Goal: Task Accomplishment & Management: Use online tool/utility

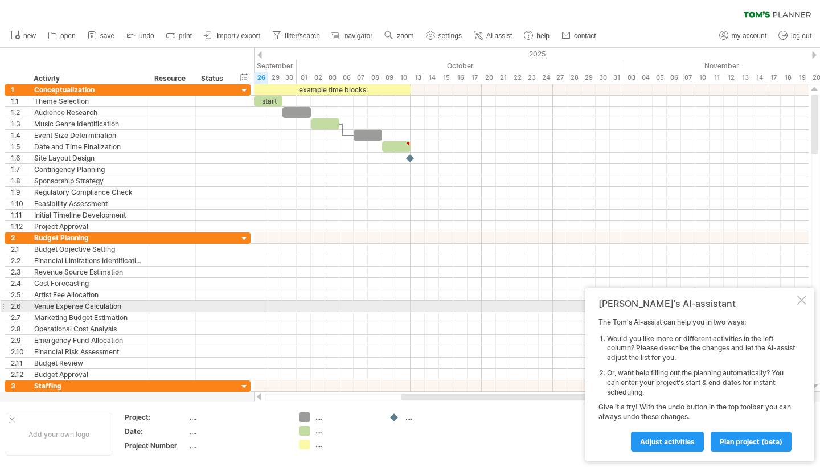
click at [804, 308] on div "[PERSON_NAME]'s AI-assistant The [PERSON_NAME]'s AI-assist can help you in two …" at bounding box center [699, 375] width 229 height 174
click at [802, 302] on div at bounding box center [801, 299] width 9 height 9
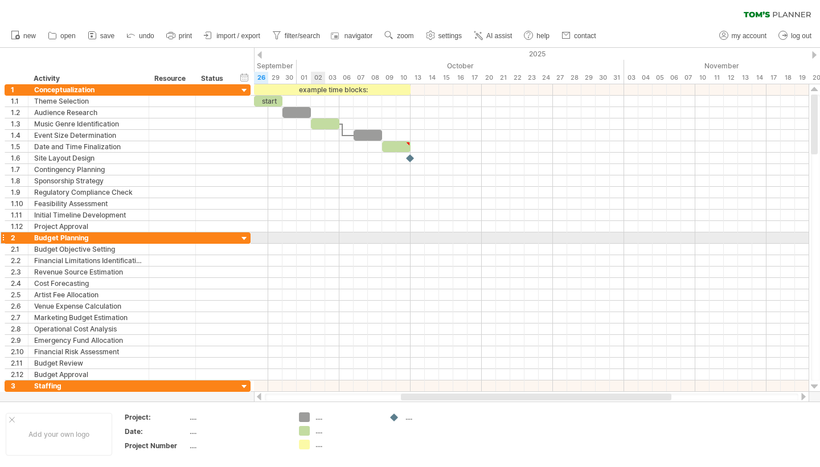
click at [4, 238] on div at bounding box center [3, 238] width 5 height 12
click at [5, 237] on div "2" at bounding box center [16, 237] width 23 height 11
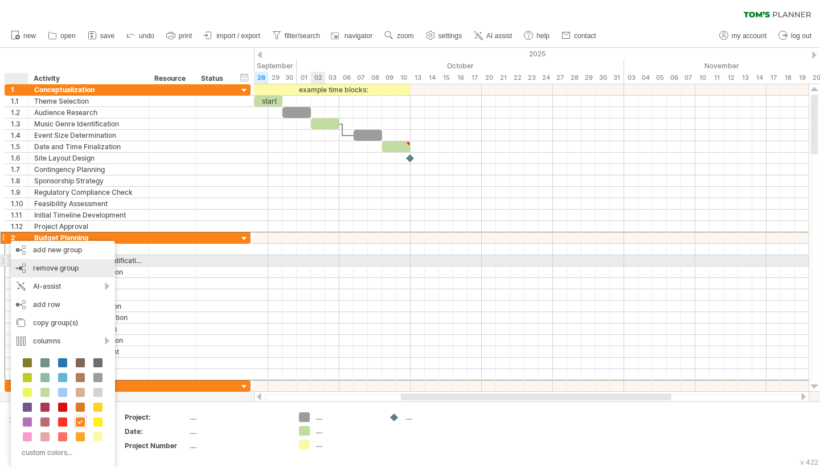
click at [37, 264] on span "remove group" at bounding box center [56, 268] width 46 height 9
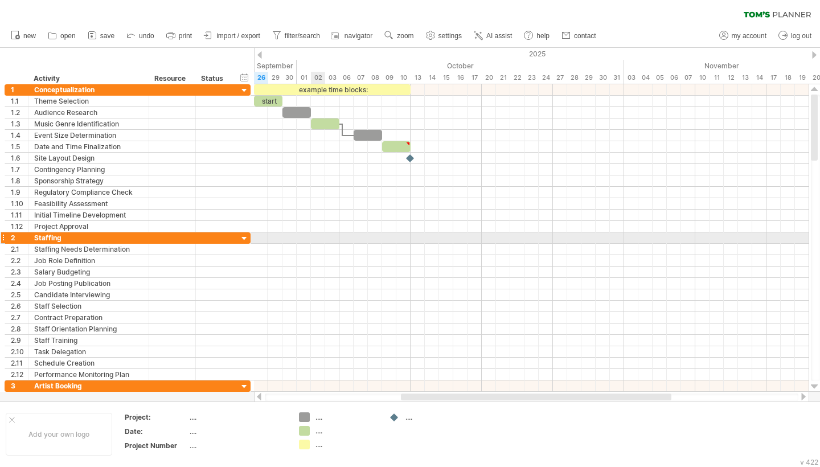
click at [1, 236] on div at bounding box center [3, 238] width 5 height 12
click at [6, 236] on div "2" at bounding box center [16, 237] width 23 height 11
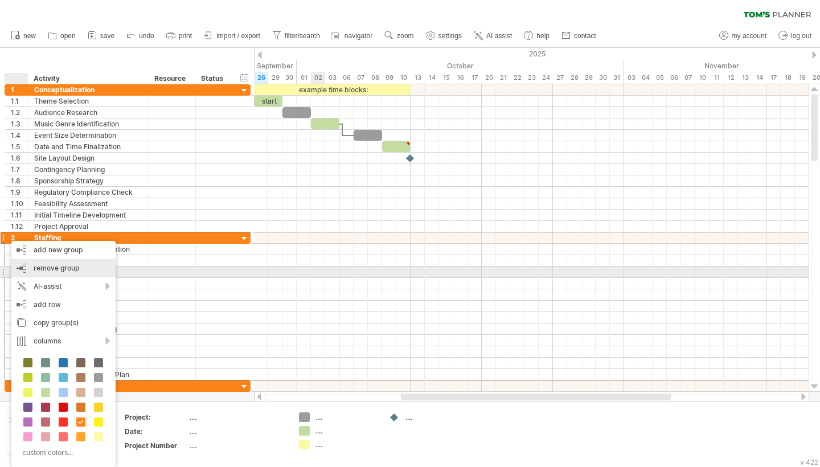
click at [24, 270] on div "remove group remove selected groups" at bounding box center [63, 268] width 104 height 18
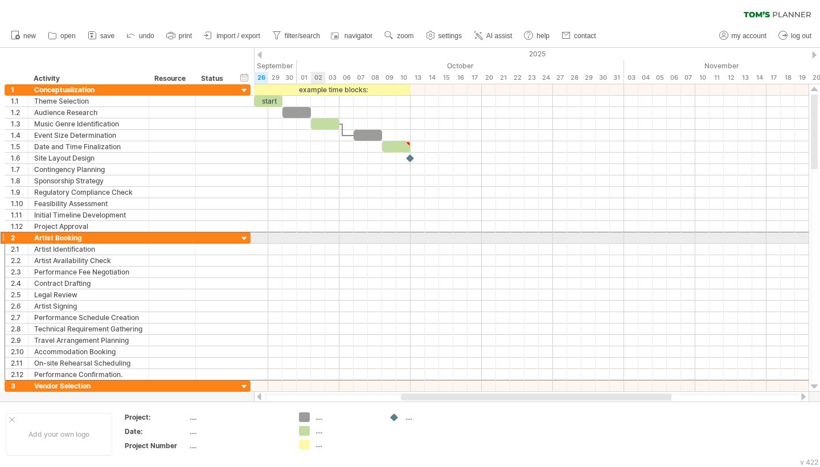
click at [4, 235] on div at bounding box center [3, 238] width 5 height 12
click at [6, 237] on div "2" at bounding box center [16, 237] width 23 height 11
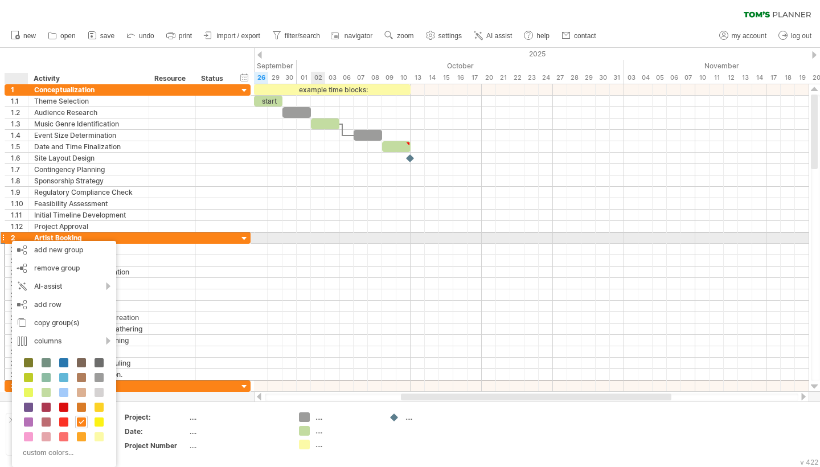
click at [6, 237] on div "2" at bounding box center [16, 237] width 23 height 11
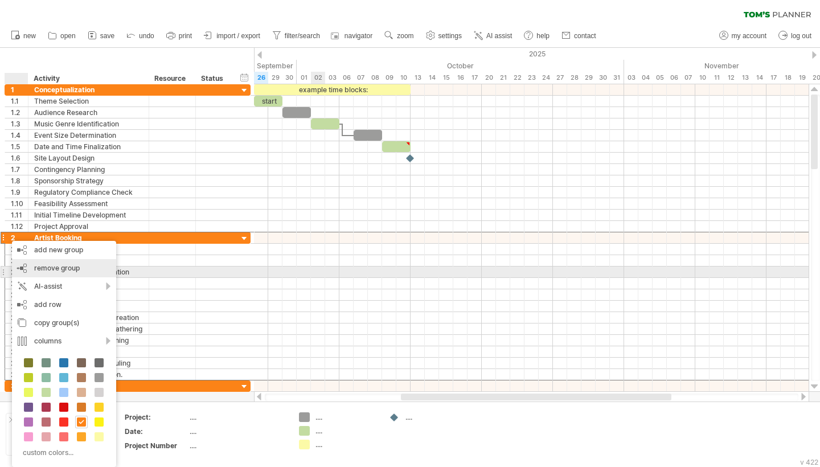
click at [48, 269] on span "remove group" at bounding box center [57, 268] width 46 height 9
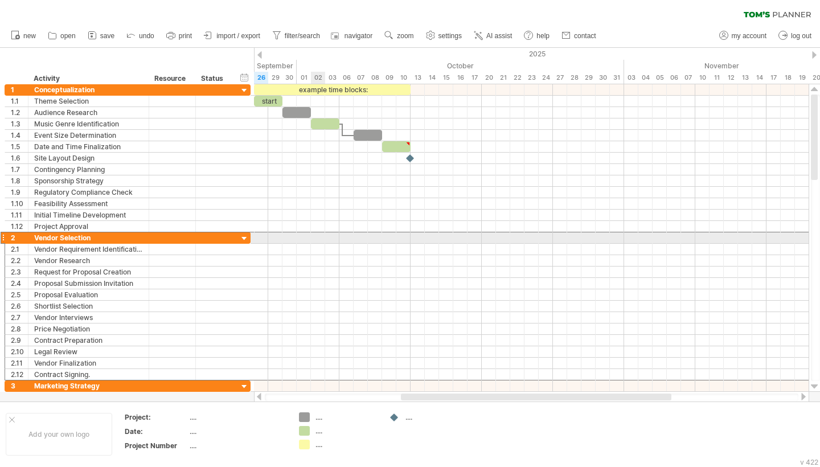
click at [5, 237] on div at bounding box center [3, 238] width 5 height 12
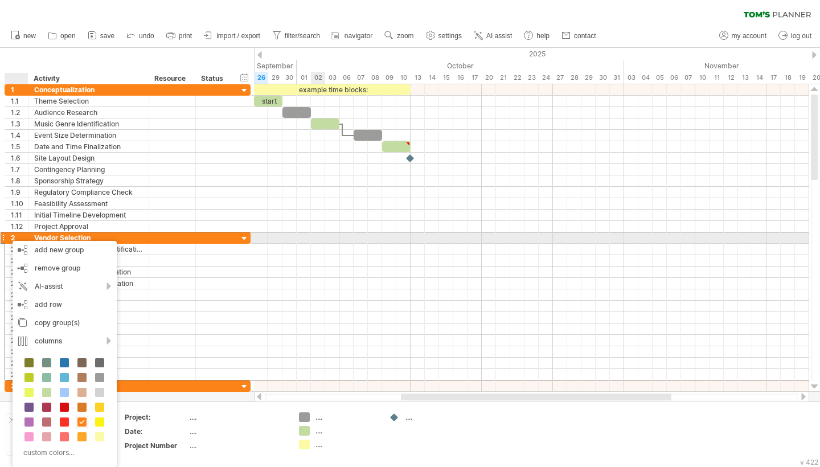
click at [7, 237] on div "2" at bounding box center [16, 237] width 23 height 11
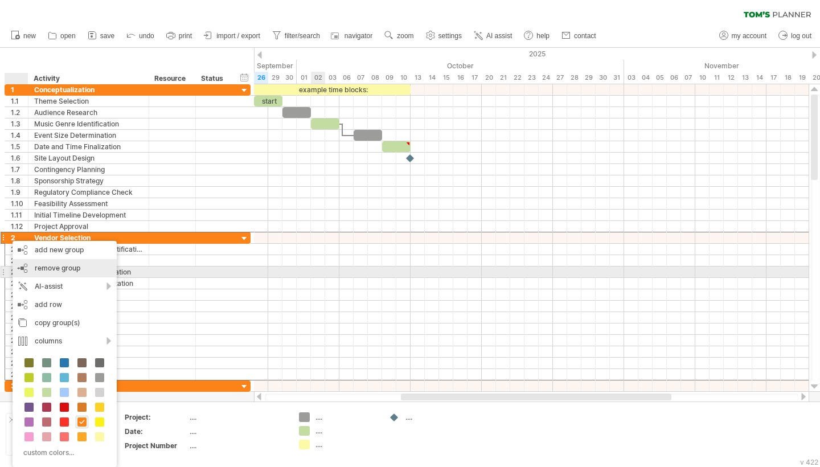
click at [46, 269] on span "remove group" at bounding box center [58, 268] width 46 height 9
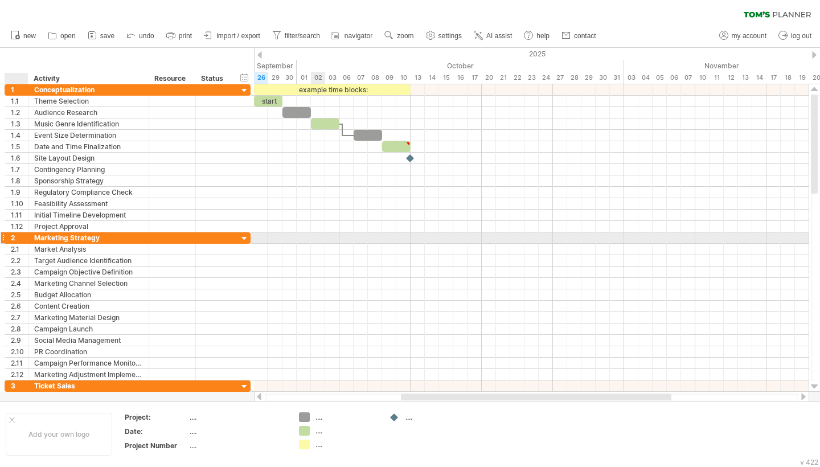
click at [10, 240] on div "2" at bounding box center [16, 237] width 23 height 11
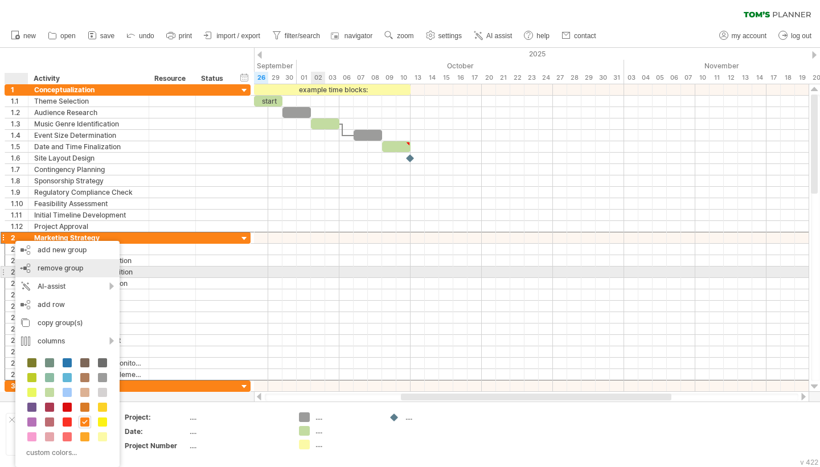
click at [28, 268] on div "remove group remove selected groups" at bounding box center [67, 268] width 104 height 18
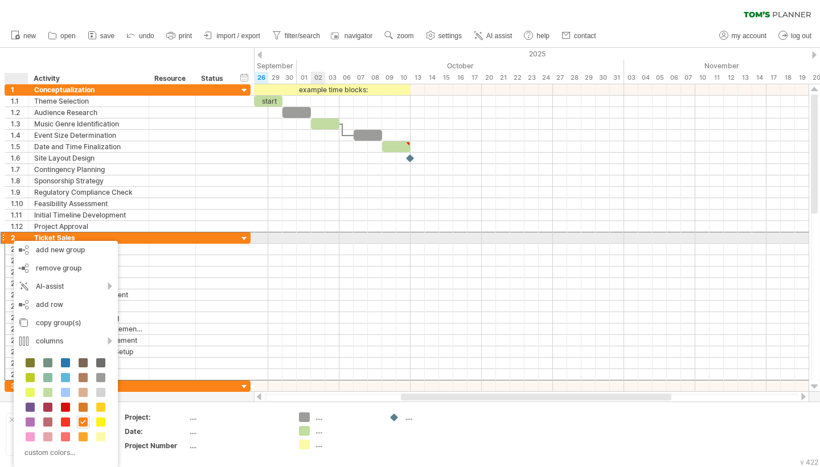
click at [8, 237] on div "2" at bounding box center [16, 237] width 23 height 11
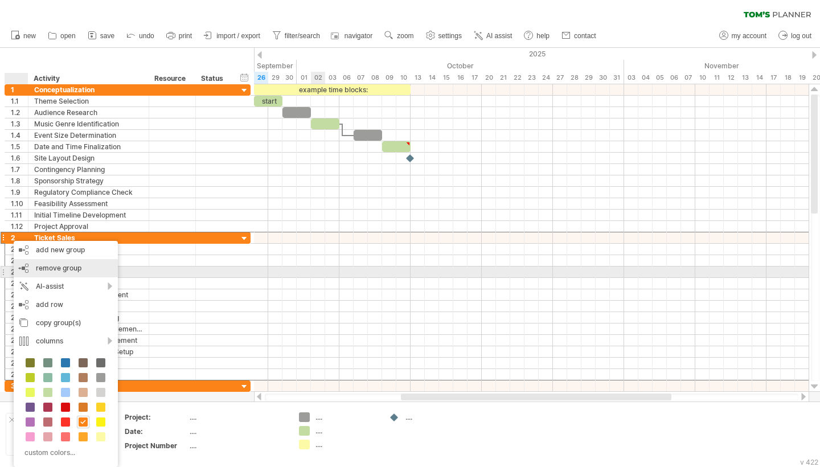
click at [28, 268] on div "remove group remove selected groups" at bounding box center [66, 268] width 104 height 18
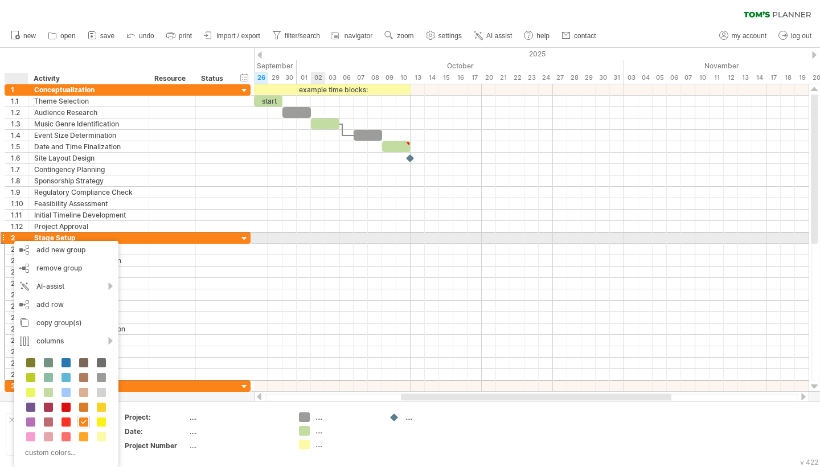
click at [9, 237] on div "2" at bounding box center [16, 237] width 23 height 11
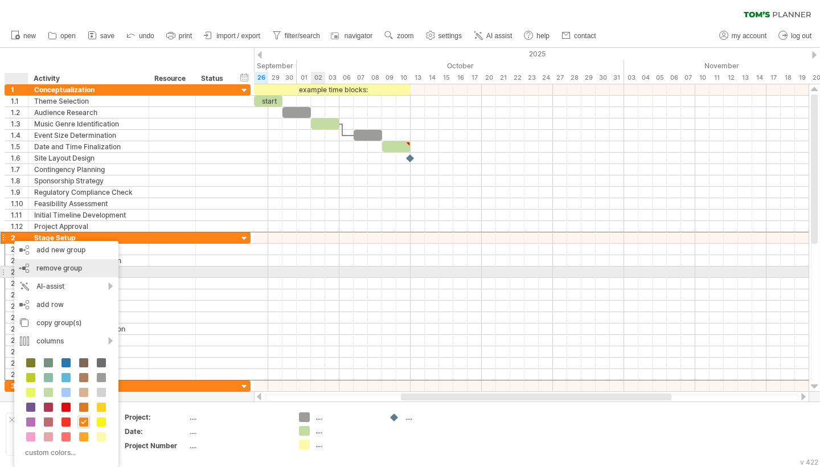
click at [30, 273] on div "remove group remove selected groups" at bounding box center [66, 268] width 104 height 18
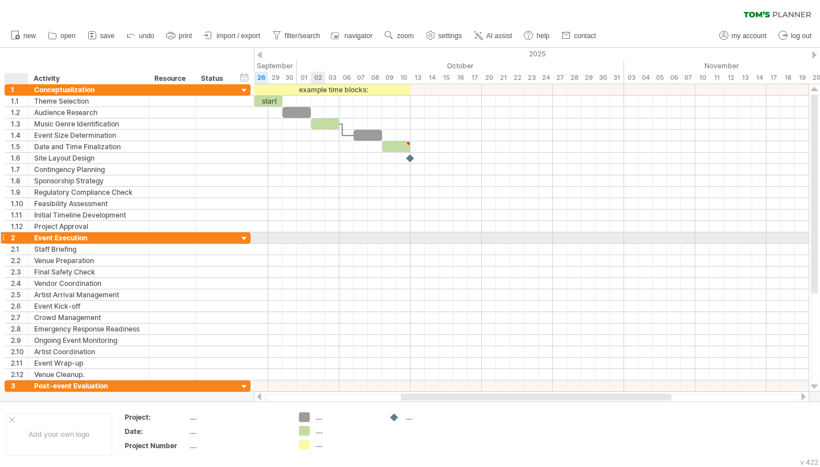
click at [10, 237] on div "2" at bounding box center [16, 237] width 23 height 11
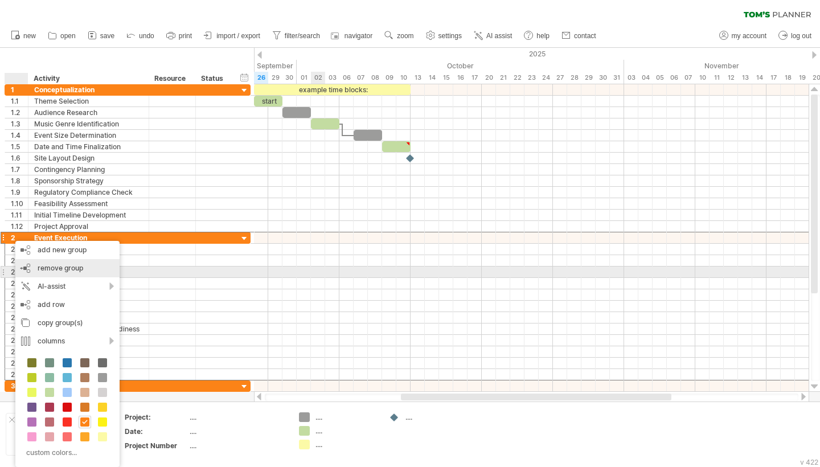
click at [34, 270] on div "remove group remove selected groups" at bounding box center [67, 268] width 104 height 18
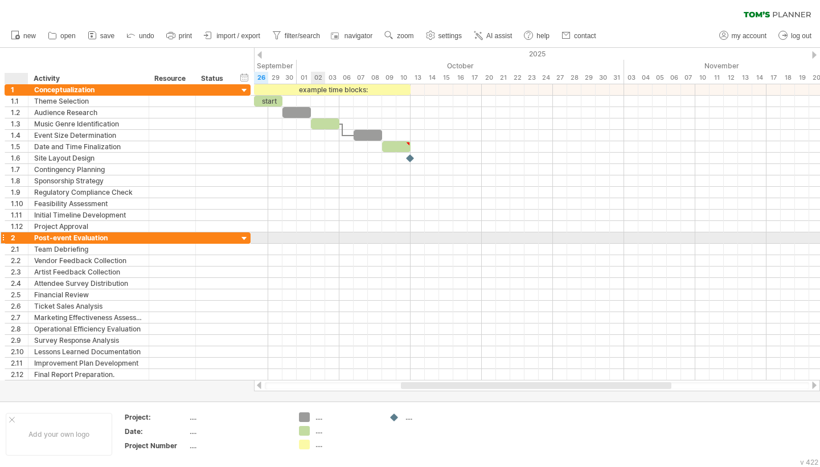
click at [10, 237] on div "2" at bounding box center [16, 237] width 23 height 11
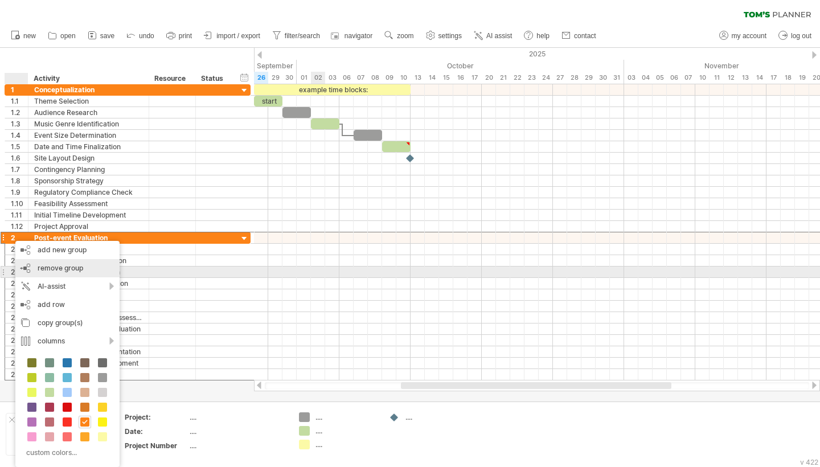
click at [35, 268] on div "remove group remove selected groups" at bounding box center [67, 268] width 104 height 18
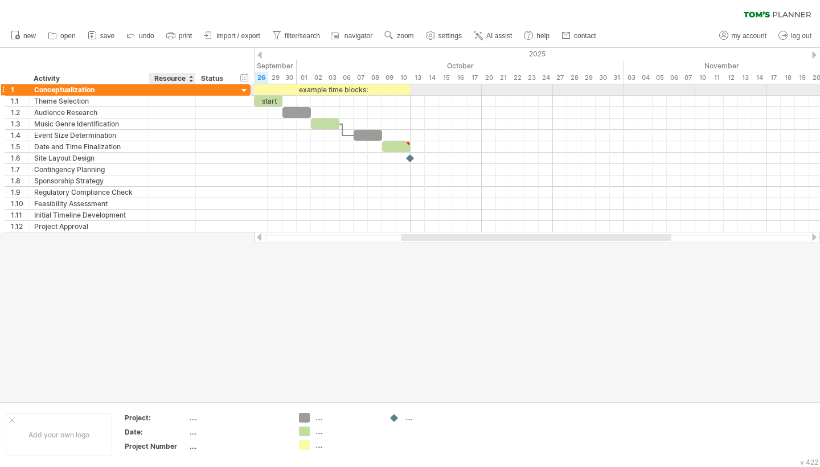
click at [169, 91] on div at bounding box center [172, 89] width 35 height 11
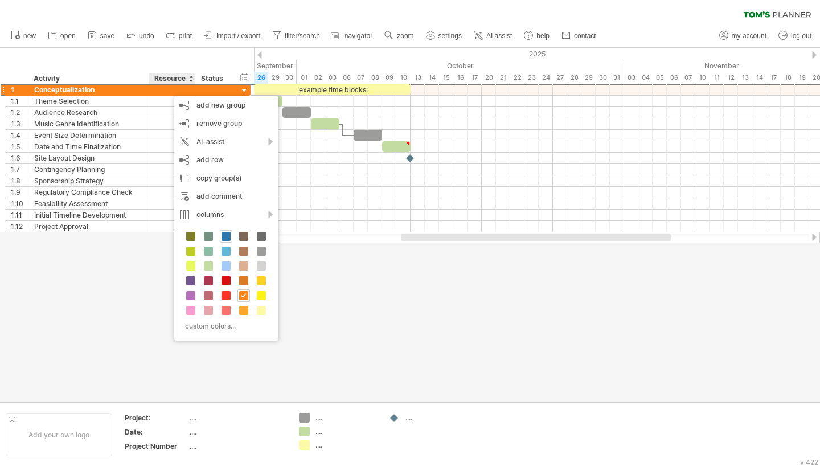
click at [228, 239] on span at bounding box center [225, 236] width 9 height 9
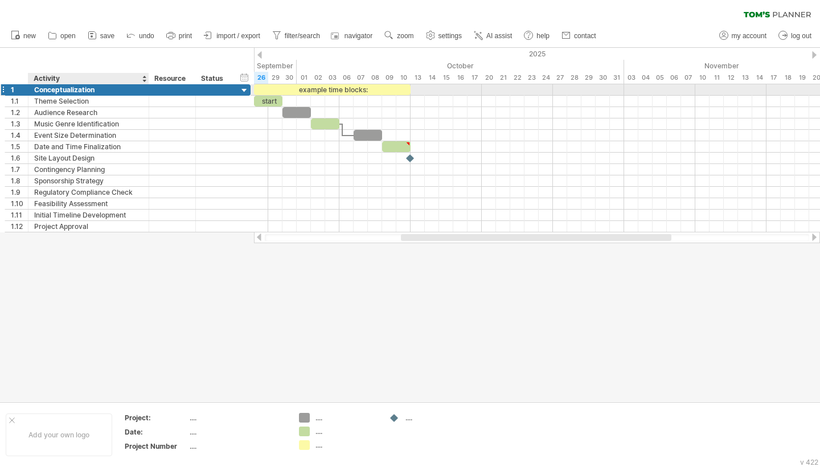
click at [106, 92] on div "Conceptualization" at bounding box center [88, 89] width 109 height 11
click at [106, 92] on input "**********" at bounding box center [88, 89] width 109 height 11
type input "**********"
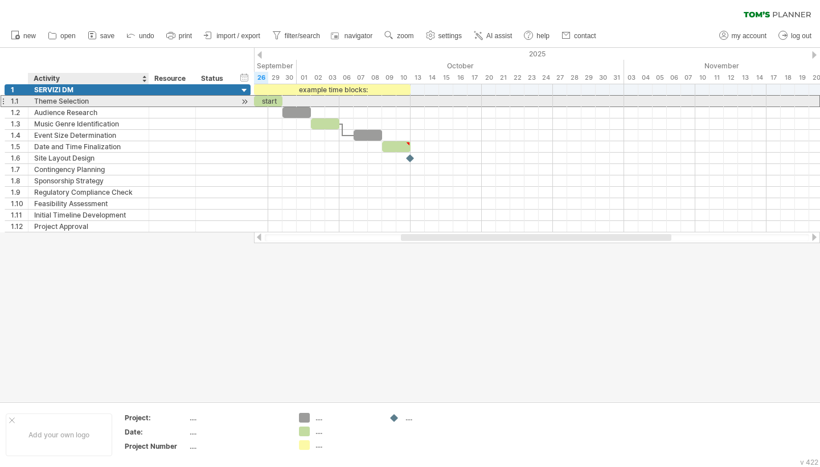
click at [72, 98] on div "Theme Selection" at bounding box center [88, 101] width 109 height 11
click at [76, 100] on input "**********" at bounding box center [88, 101] width 109 height 11
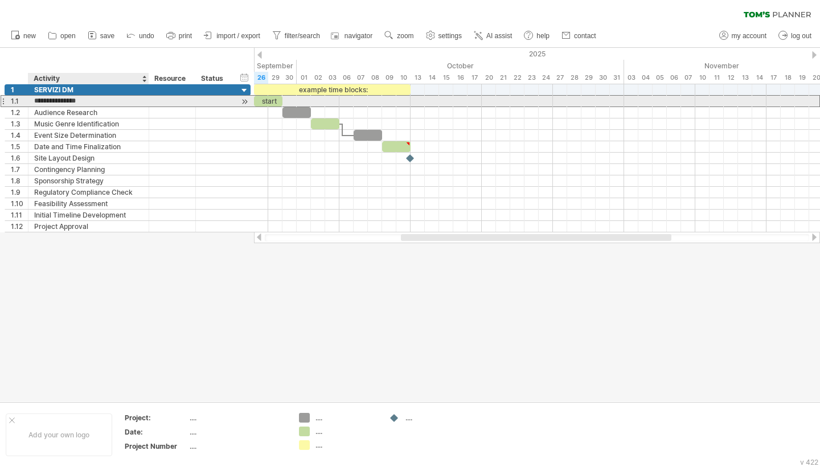
click at [76, 100] on input "**********" at bounding box center [88, 101] width 109 height 11
type input "**********"
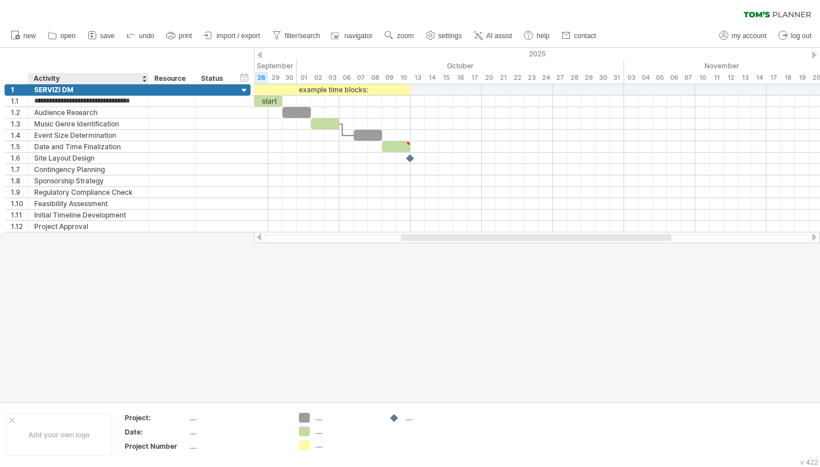
click at [147, 82] on div at bounding box center [148, 78] width 4 height 11
drag, startPoint x: 147, startPoint y: 82, endPoint x: 181, endPoint y: 84, distance: 33.7
click at [181, 84] on div "Trying to reach [DOMAIN_NAME] Connected again... 0% clear filter new 1" at bounding box center [410, 233] width 820 height 467
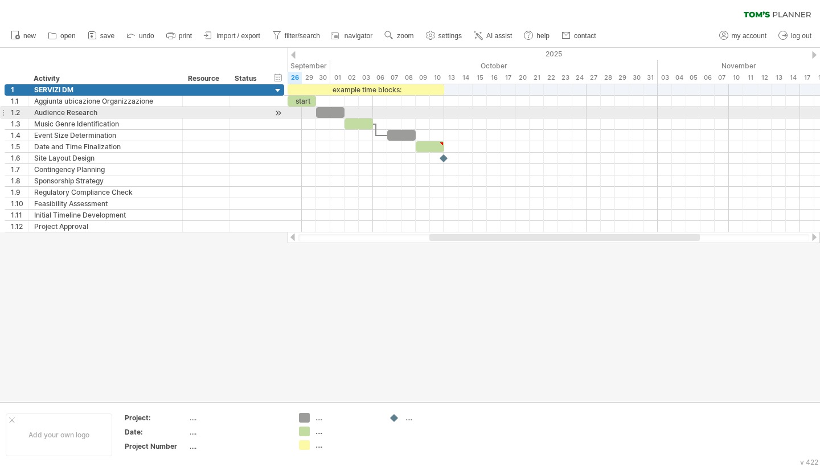
click at [144, 112] on div "Audience Research" at bounding box center [105, 112] width 142 height 11
click at [144, 112] on input "**********" at bounding box center [105, 112] width 142 height 11
type input "**********"
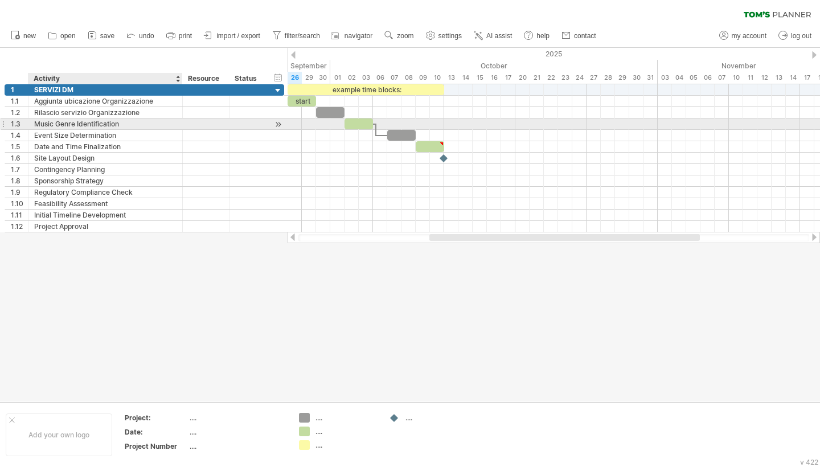
click at [108, 121] on div "Music Genre Identification" at bounding box center [105, 123] width 142 height 11
click at [108, 121] on input "**********" at bounding box center [105, 123] width 142 height 11
type input "**********"
type input "*"
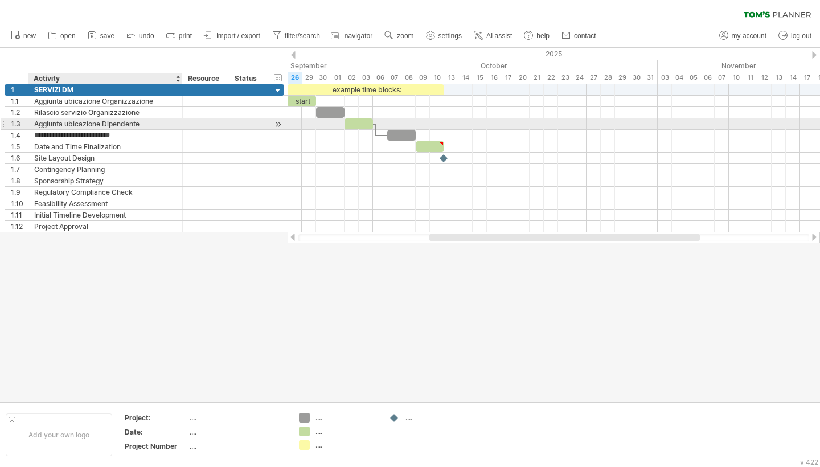
type input "**********"
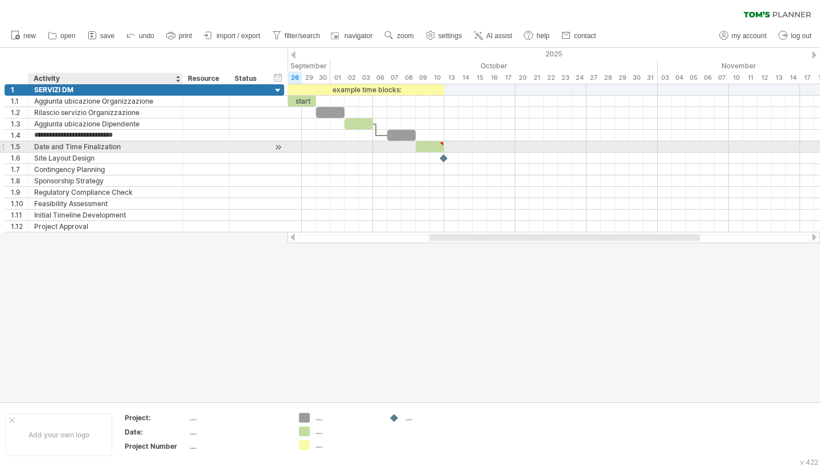
click at [66, 145] on div "Date and Time Finalization" at bounding box center [105, 146] width 142 height 11
click at [66, 145] on input "**********" at bounding box center [105, 146] width 142 height 11
type input "**********"
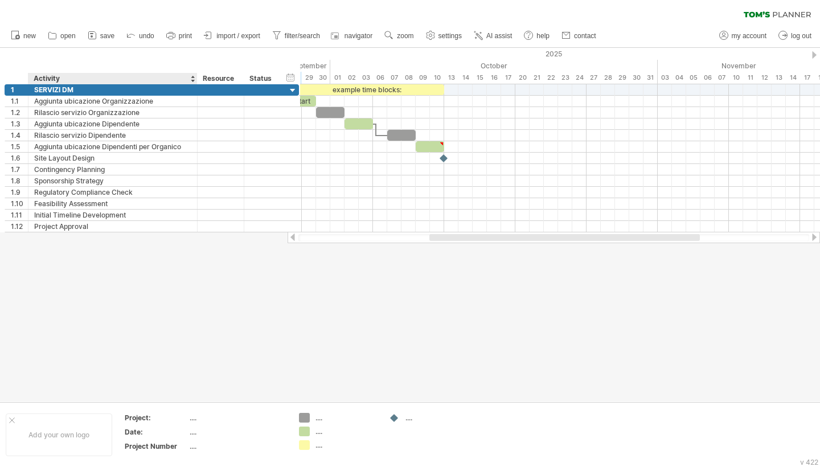
drag, startPoint x: 180, startPoint y: 76, endPoint x: 195, endPoint y: 77, distance: 14.8
click at [195, 77] on div at bounding box center [197, 78] width 4 height 11
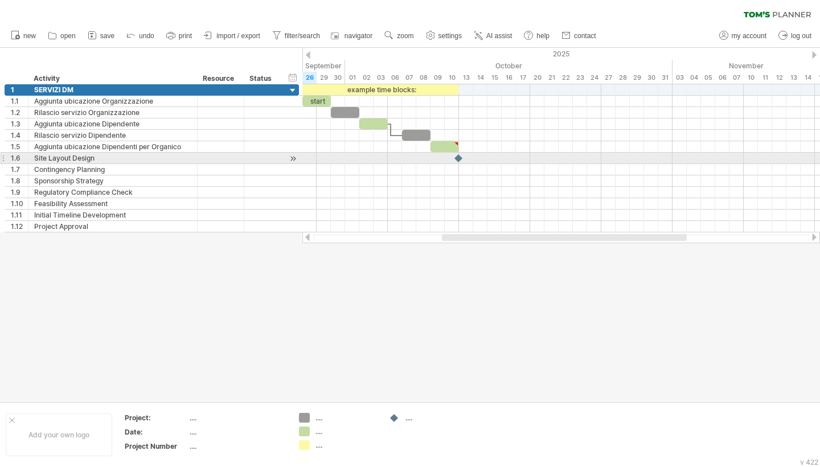
click at [113, 156] on div "Site Layout Design" at bounding box center [112, 158] width 157 height 11
click at [113, 156] on input "**********" at bounding box center [112, 158] width 157 height 11
type input "**********"
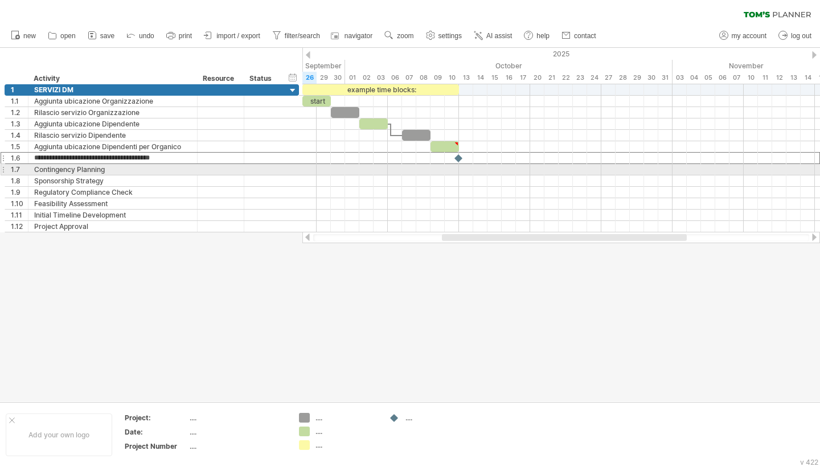
click at [5, 170] on div "1.7" at bounding box center [16, 169] width 23 height 11
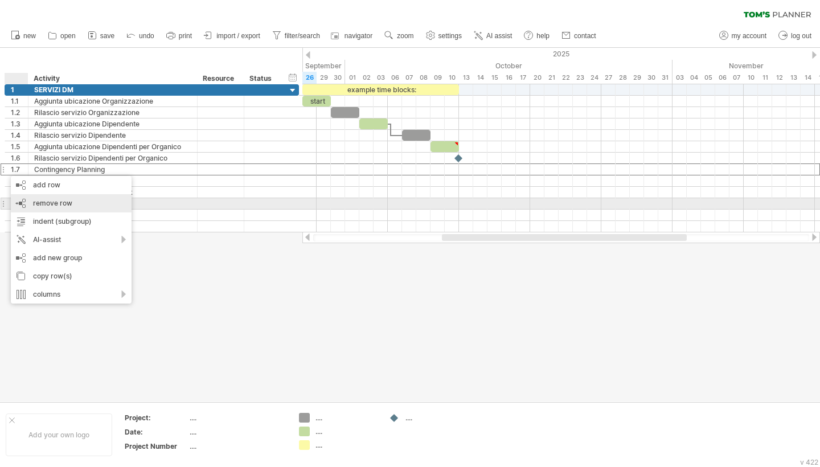
click at [26, 200] on div "remove row remove selected rows" at bounding box center [71, 203] width 121 height 18
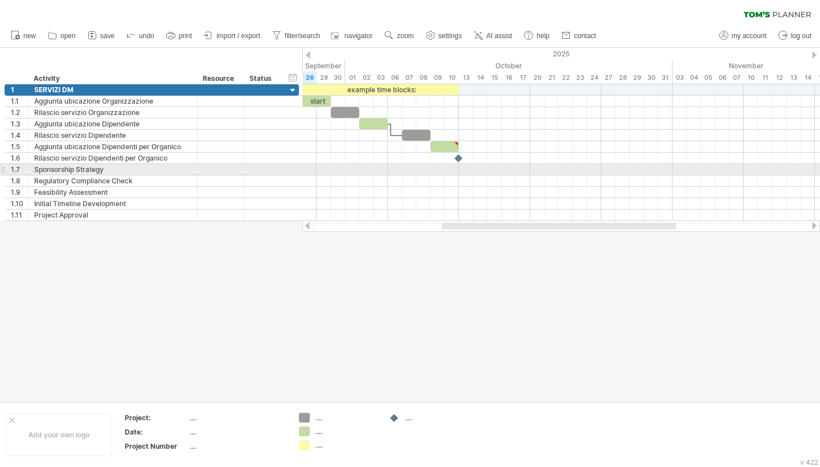
click at [7, 168] on div "1.7" at bounding box center [16, 169] width 23 height 11
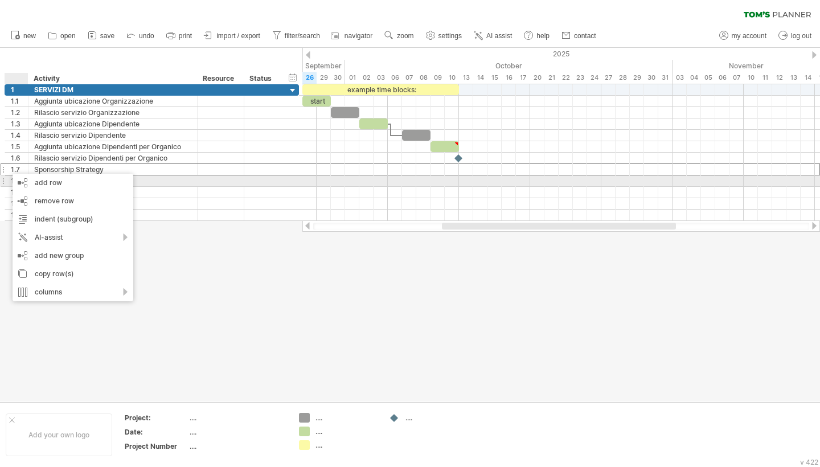
click at [7, 182] on div "1.8" at bounding box center [16, 180] width 23 height 11
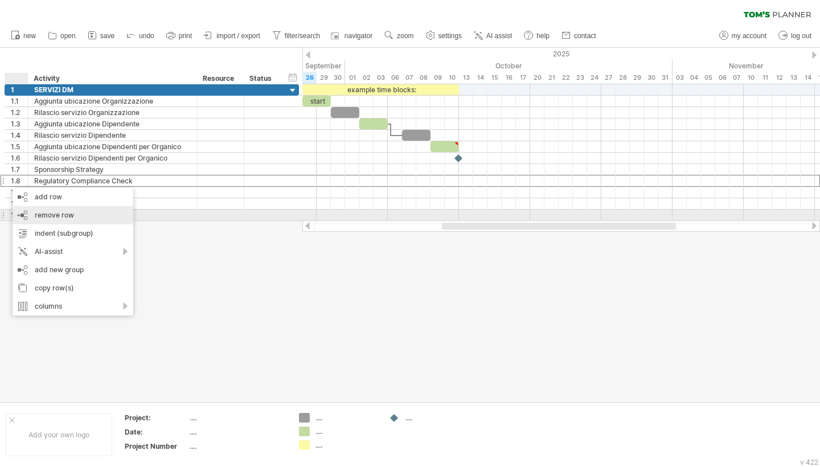
click at [44, 215] on span "remove row" at bounding box center [54, 215] width 39 height 9
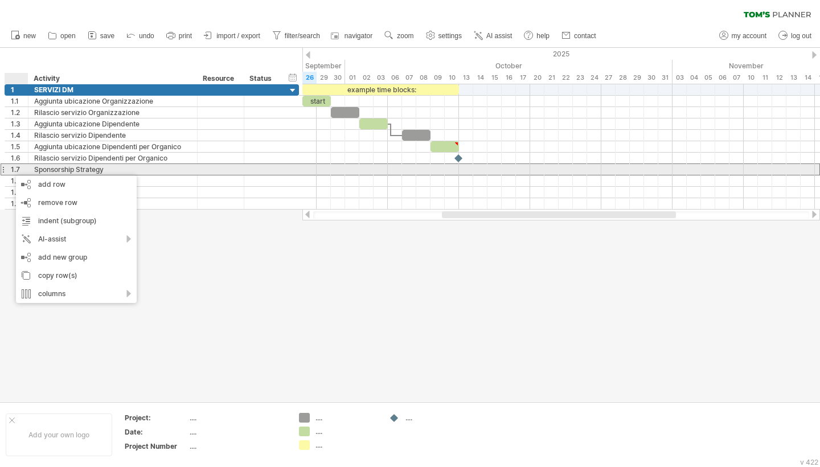
click at [10, 170] on div "1.7" at bounding box center [16, 169] width 23 height 11
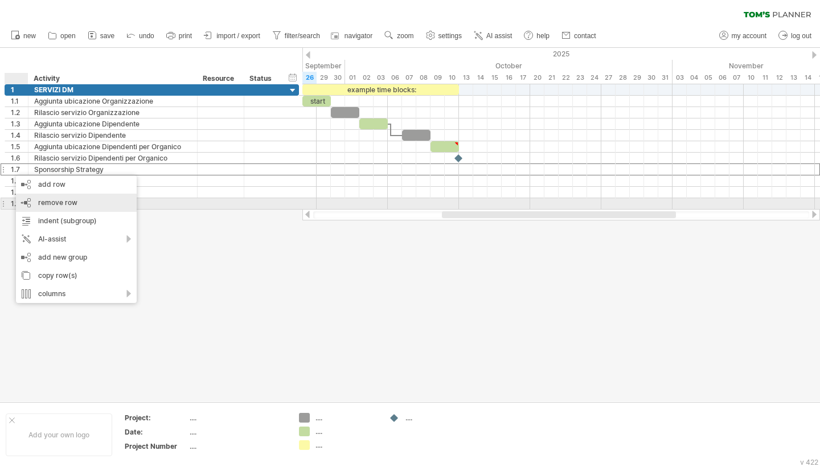
click at [31, 199] on div "remove row remove selected rows" at bounding box center [76, 203] width 121 height 18
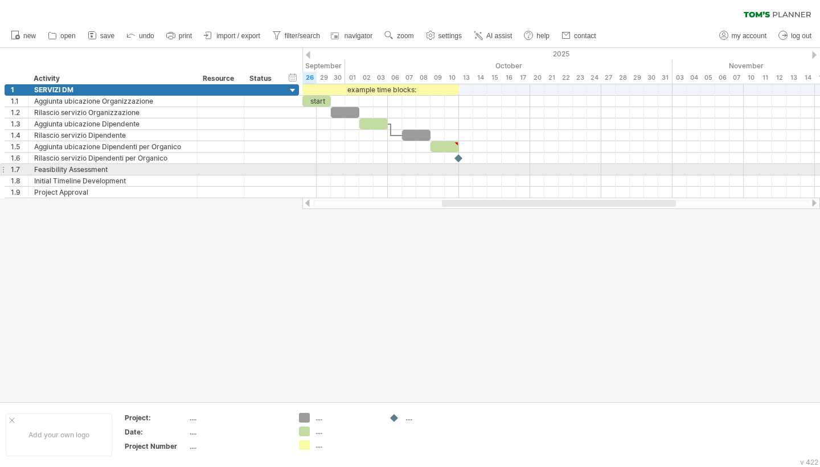
click at [6, 166] on div "1.7" at bounding box center [16, 169] width 23 height 11
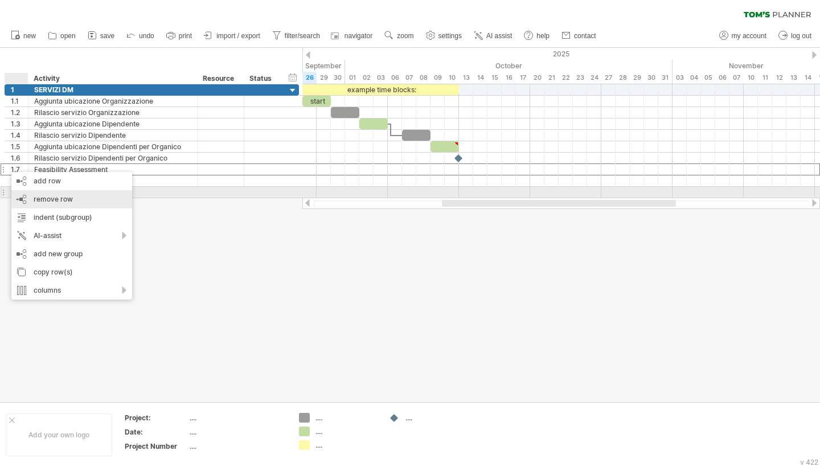
click at [32, 198] on div "remove row remove selected rows" at bounding box center [71, 199] width 121 height 18
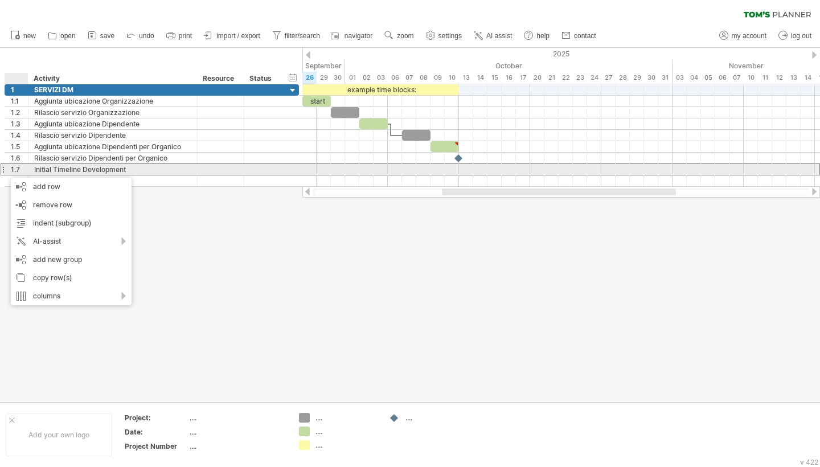
click at [5, 172] on div "1.7" at bounding box center [16, 169] width 23 height 11
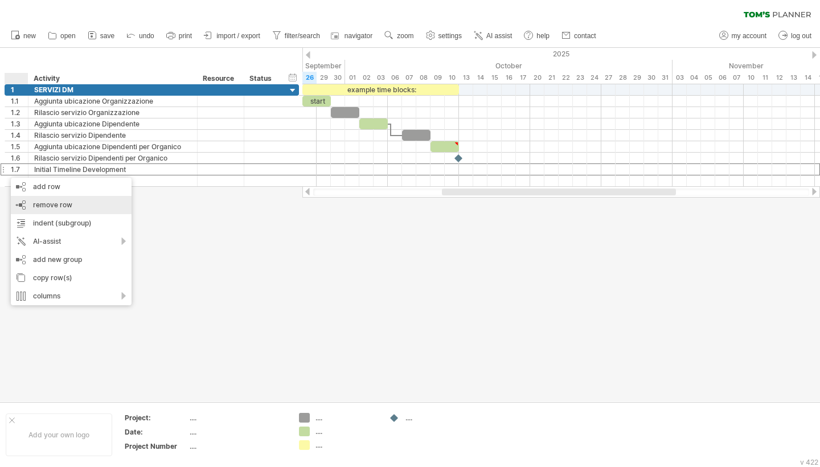
click at [33, 200] on span "remove row" at bounding box center [52, 204] width 39 height 9
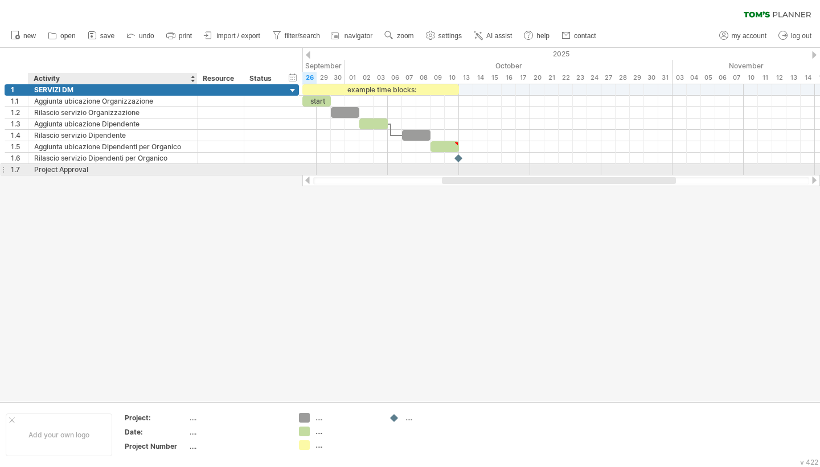
click at [85, 166] on div "Project Approval" at bounding box center [112, 169] width 157 height 11
click at [0, 0] on input "**********" at bounding box center [0, 0] width 0 height 0
click at [85, 166] on input "**********" at bounding box center [112, 169] width 157 height 11
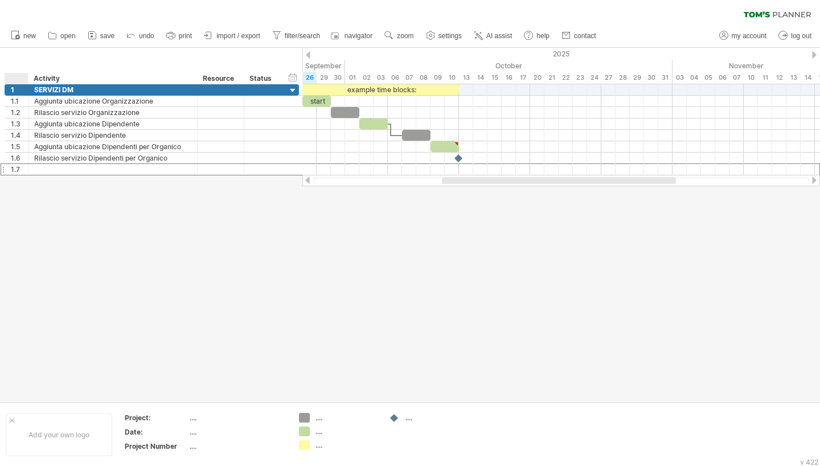
click at [18, 80] on div at bounding box center [18, 78] width 17 height 11
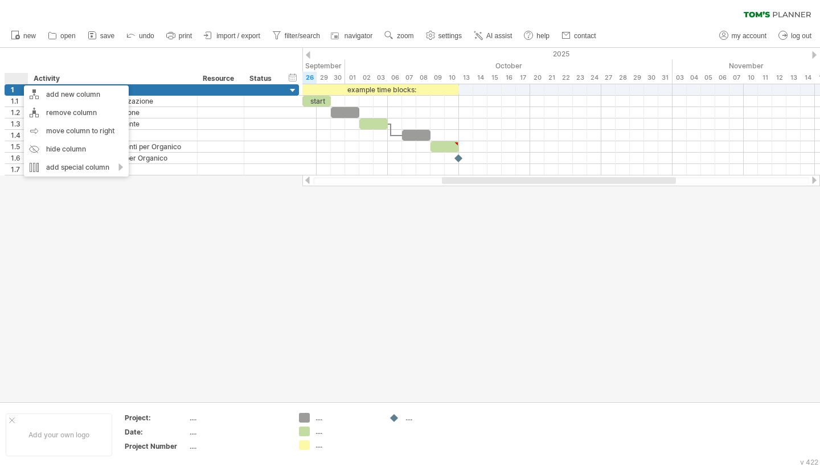
click at [18, 80] on div at bounding box center [16, 78] width 23 height 11
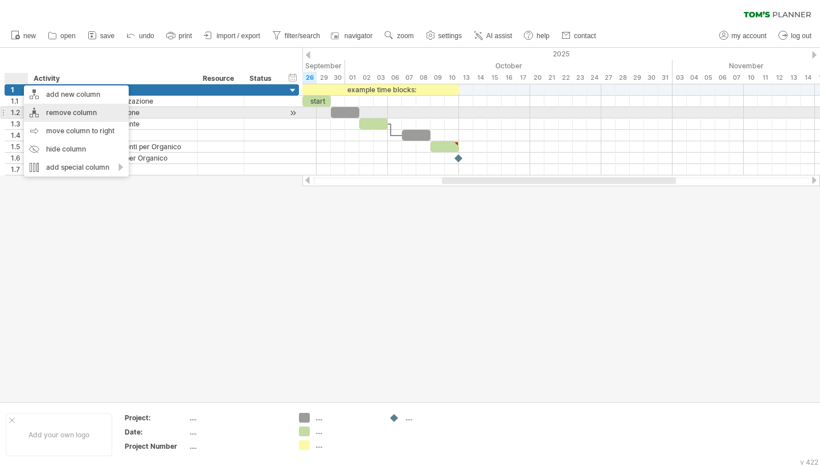
click at [31, 117] on div "remove column" at bounding box center [76, 113] width 105 height 18
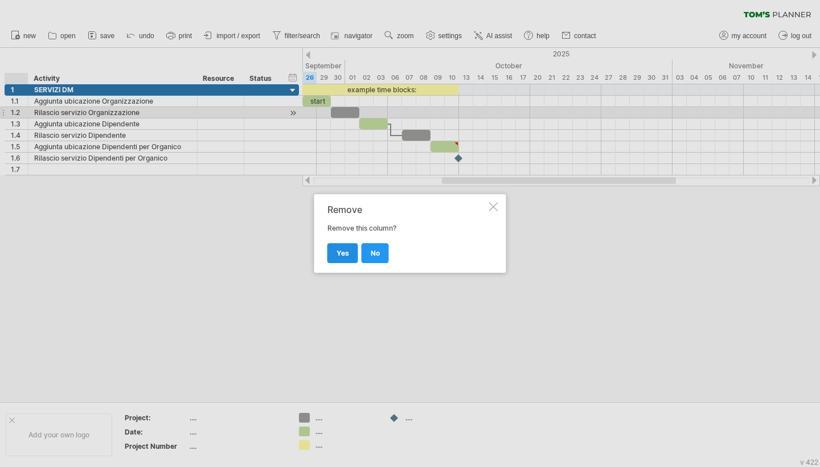
click at [342, 251] on span "yes" at bounding box center [342, 253] width 13 height 9
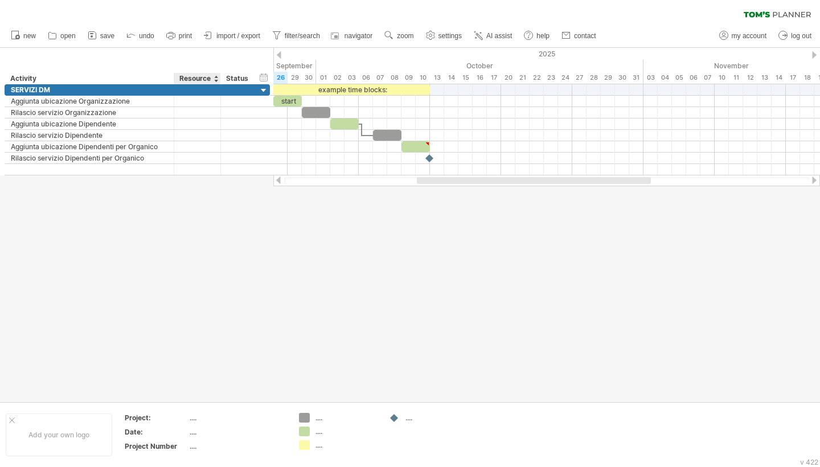
click at [202, 80] on div "Resource" at bounding box center [196, 78] width 35 height 11
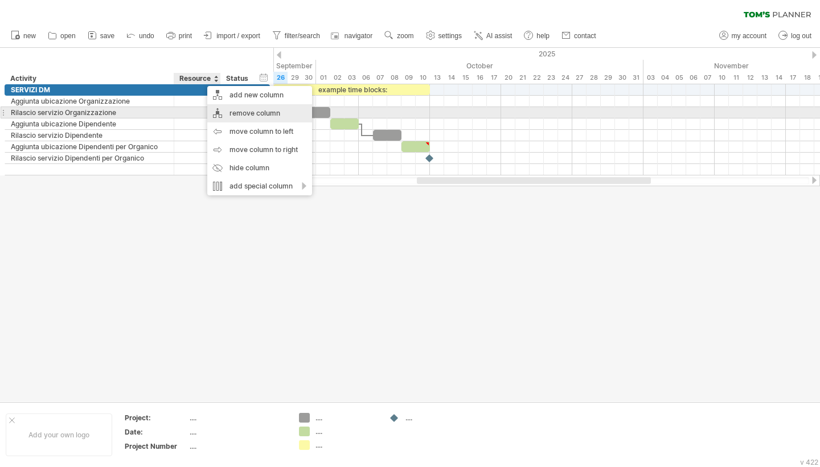
click at [229, 115] on div "remove column" at bounding box center [259, 113] width 105 height 18
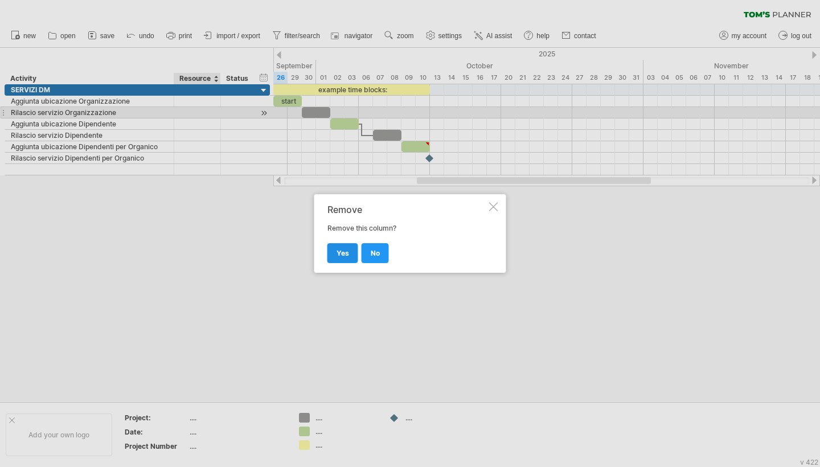
click at [347, 259] on link "yes" at bounding box center [342, 253] width 31 height 20
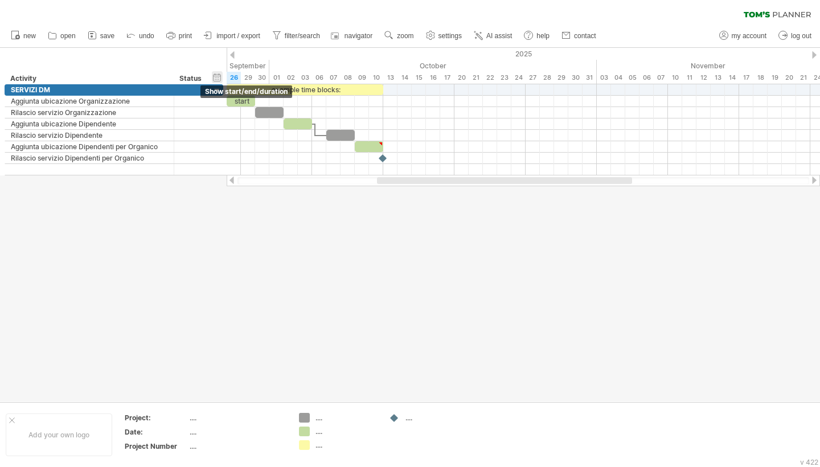
click at [217, 78] on div "hide start/end/duration show start/end/duration" at bounding box center [217, 77] width 11 height 12
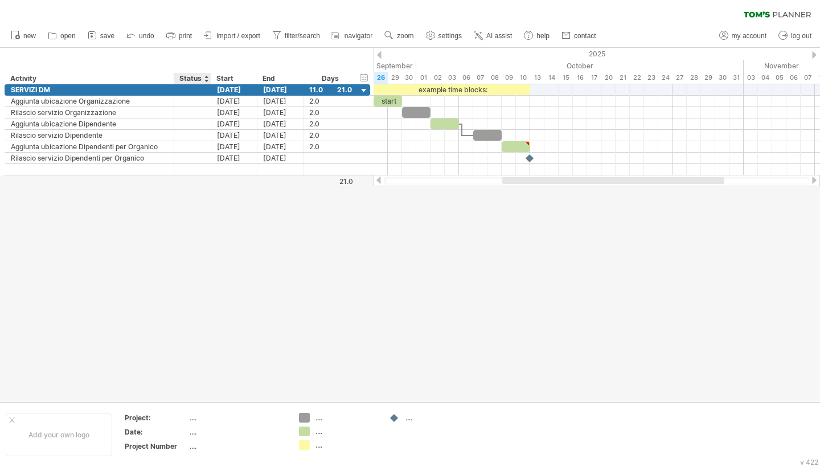
click at [198, 80] on div "Status" at bounding box center [191, 78] width 25 height 11
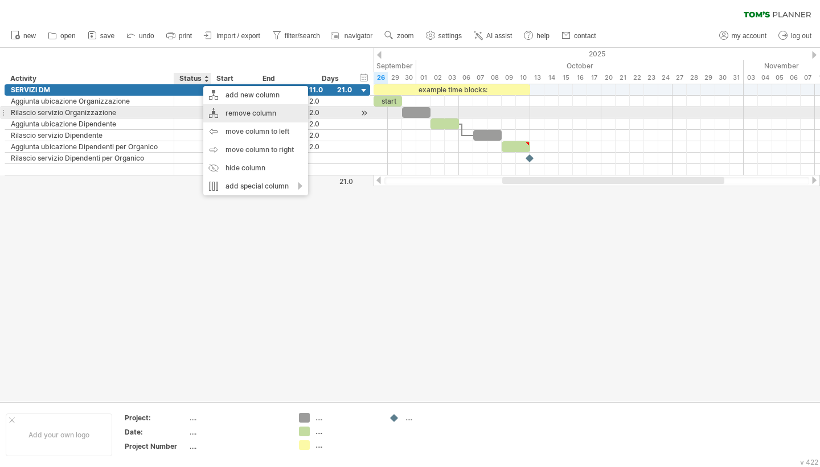
click at [227, 116] on div "remove column" at bounding box center [255, 113] width 105 height 18
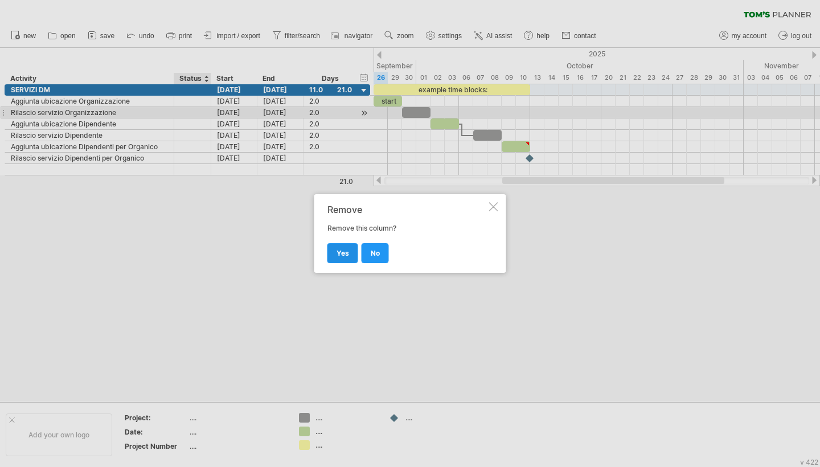
click at [342, 252] on span "yes" at bounding box center [342, 253] width 13 height 9
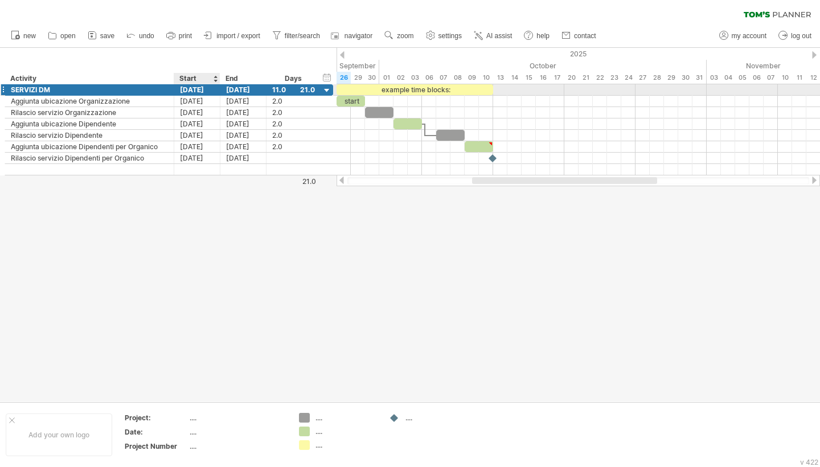
click at [194, 89] on div "[DATE]" at bounding box center [197, 89] width 46 height 11
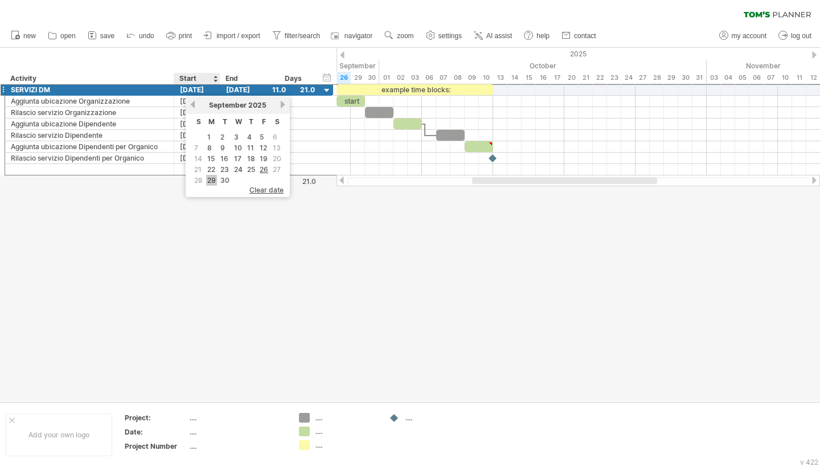
click at [211, 179] on link "29" at bounding box center [211, 180] width 11 height 11
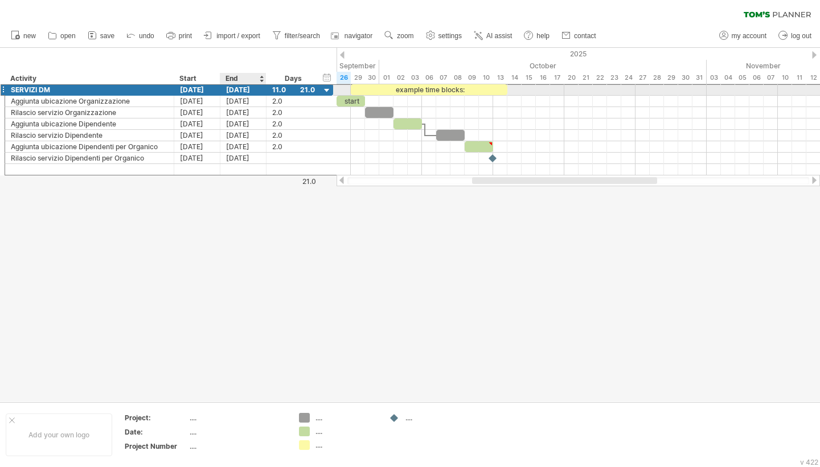
click at [232, 91] on div "[DATE]" at bounding box center [243, 89] width 46 height 11
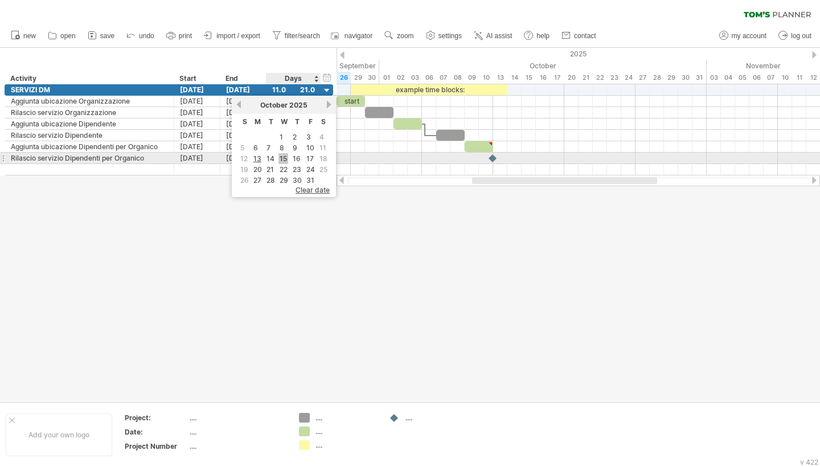
click at [285, 157] on link "15" at bounding box center [283, 158] width 10 height 11
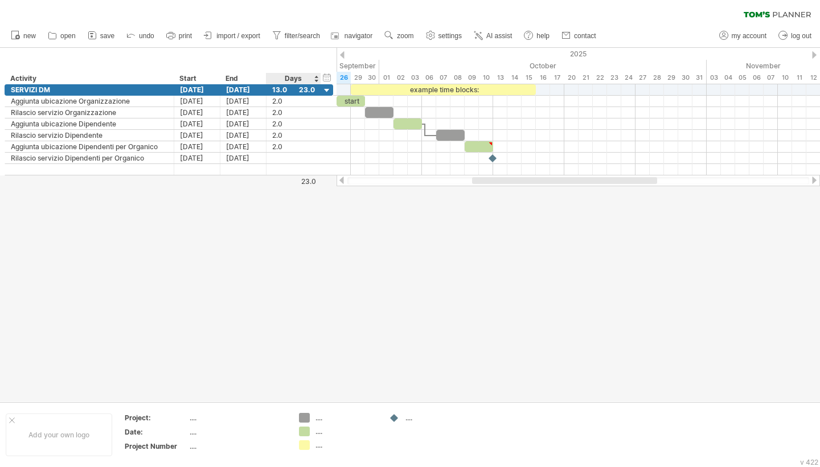
click at [288, 81] on div "Days" at bounding box center [293, 78] width 54 height 11
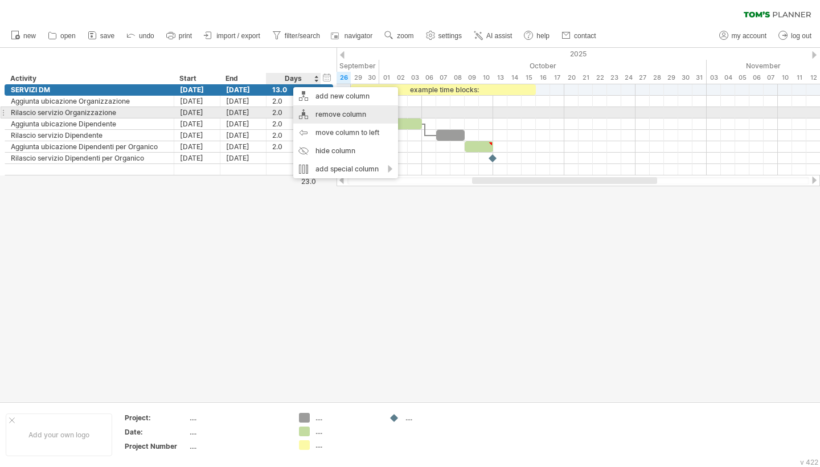
click at [314, 113] on div "remove column" at bounding box center [345, 114] width 105 height 18
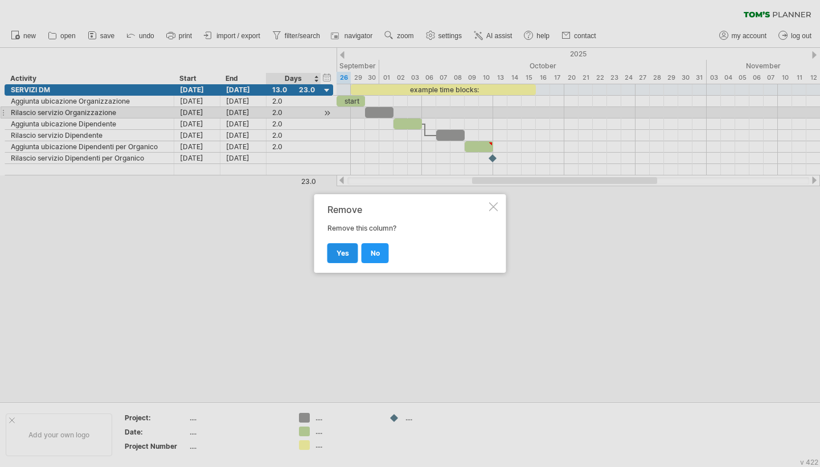
click at [343, 248] on link "yes" at bounding box center [342, 253] width 31 height 20
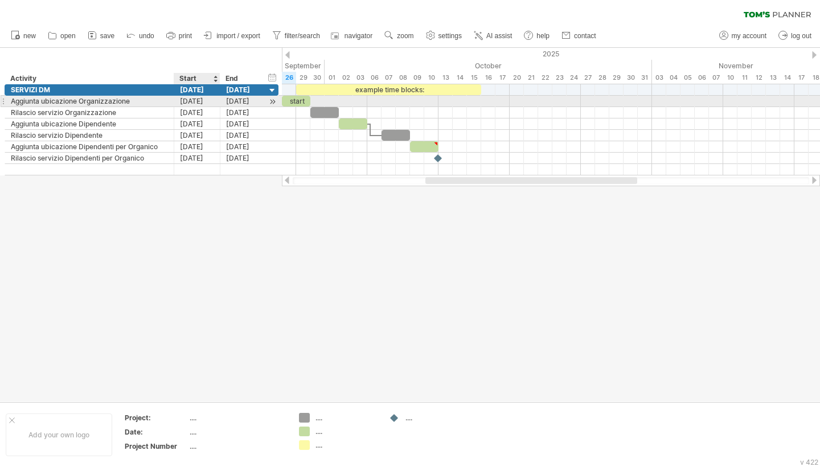
click at [195, 101] on div "[DATE]" at bounding box center [197, 101] width 46 height 11
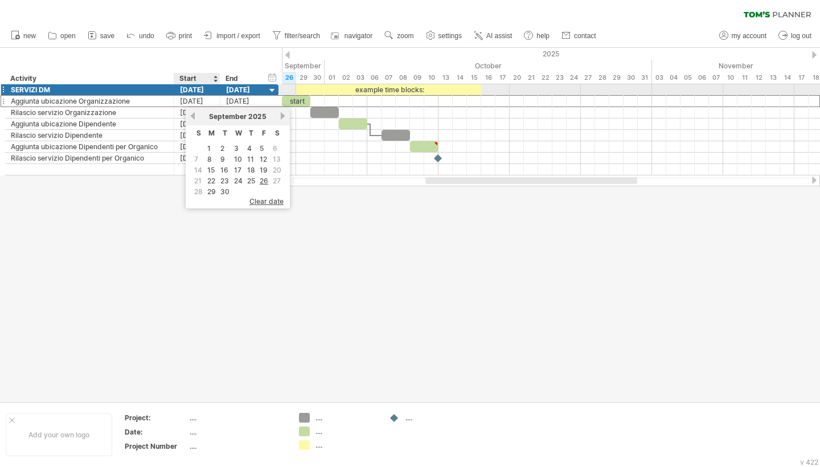
click at [198, 88] on div "[DATE]" at bounding box center [197, 89] width 46 height 11
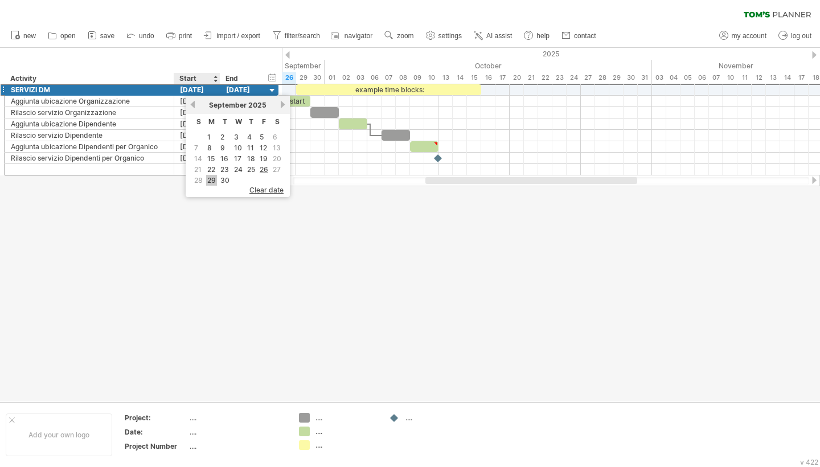
click at [212, 176] on link "29" at bounding box center [211, 180] width 11 height 11
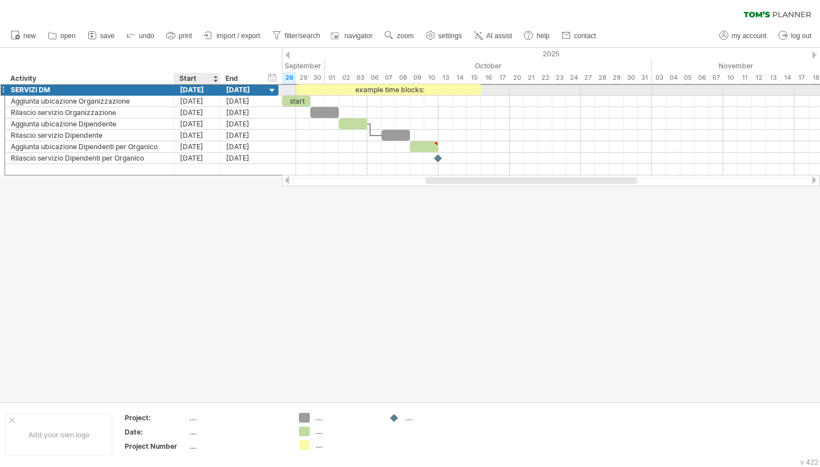
click at [194, 85] on div "[DATE]" at bounding box center [197, 89] width 46 height 11
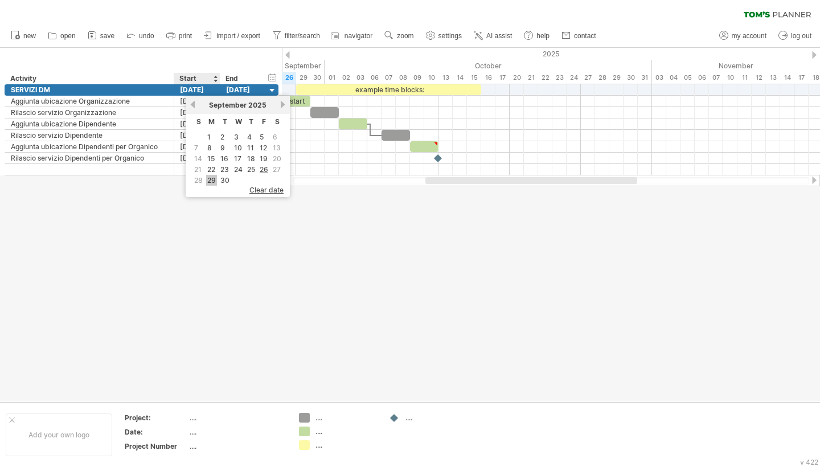
click at [215, 178] on link "29" at bounding box center [211, 180] width 11 height 11
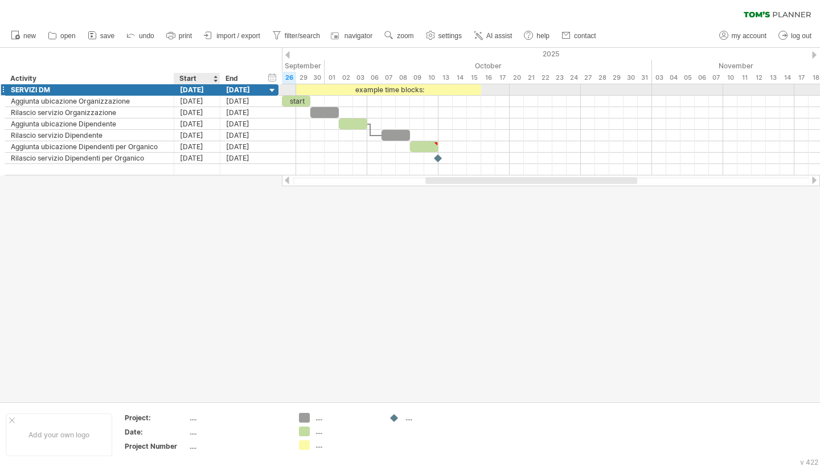
click at [201, 90] on div "[DATE]" at bounding box center [197, 89] width 46 height 11
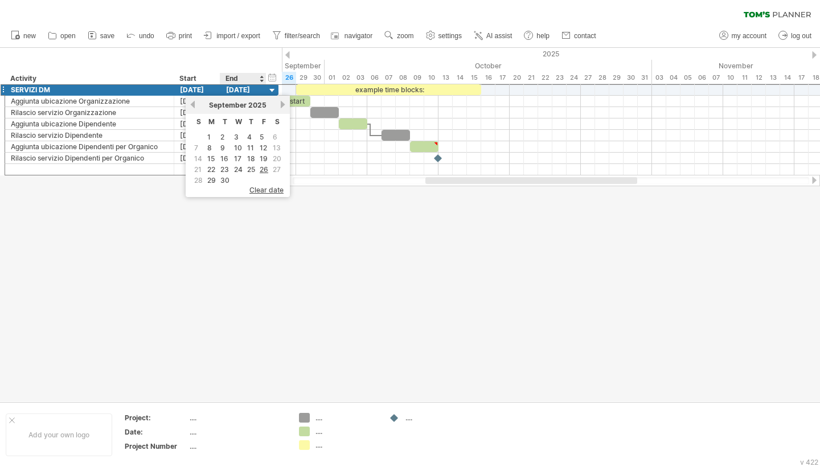
click at [229, 203] on div at bounding box center [410, 225] width 820 height 354
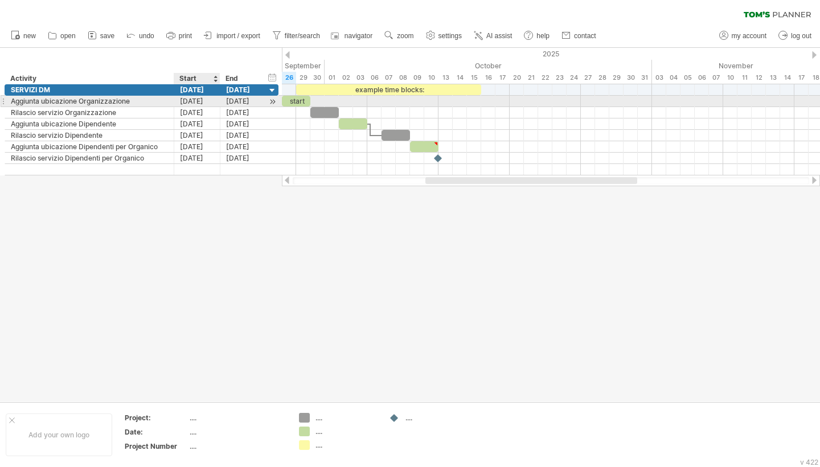
click at [198, 102] on div "[DATE]" at bounding box center [197, 101] width 46 height 11
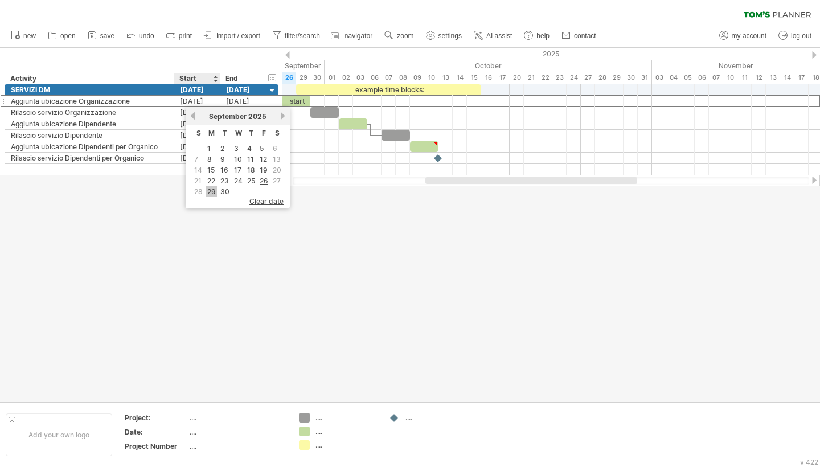
click at [211, 188] on link "29" at bounding box center [211, 191] width 11 height 11
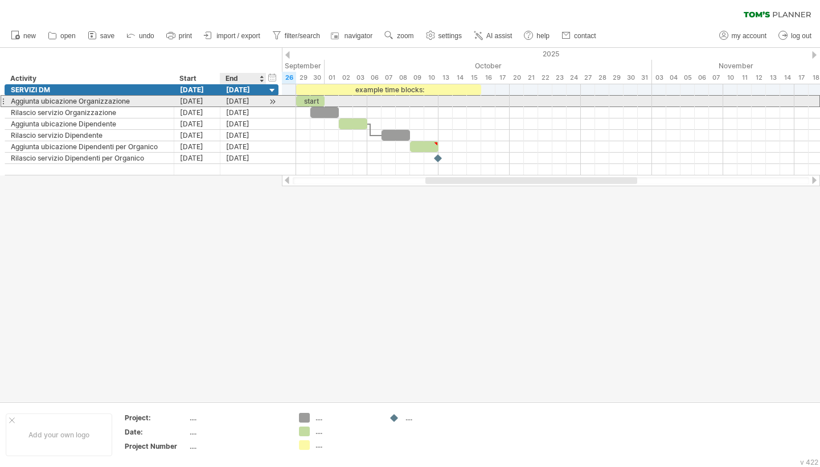
click at [234, 102] on div "[DATE]" at bounding box center [243, 101] width 46 height 11
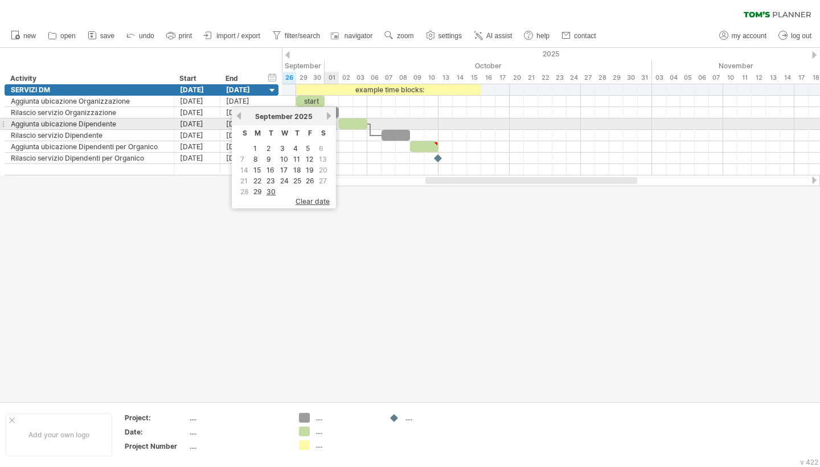
click at [331, 121] on div "previous next [DATE]" at bounding box center [284, 116] width 104 height 18
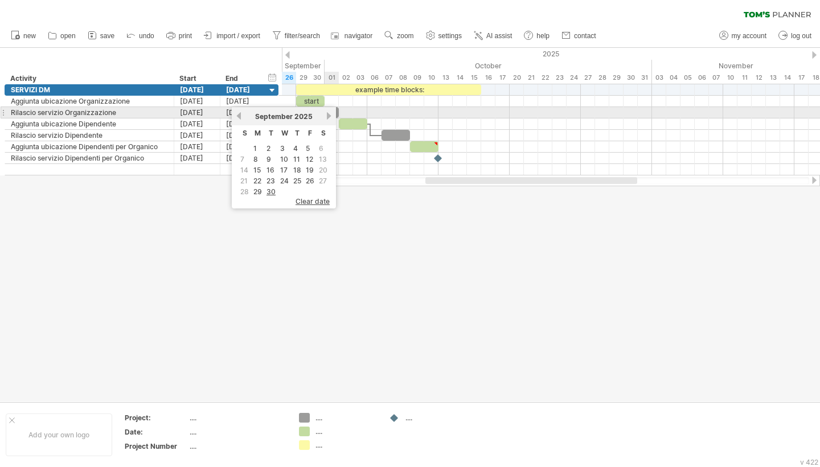
click at [326, 111] on div "previous next [DATE]" at bounding box center [284, 116] width 104 height 18
click at [326, 114] on link "next" at bounding box center [329, 116] width 9 height 9
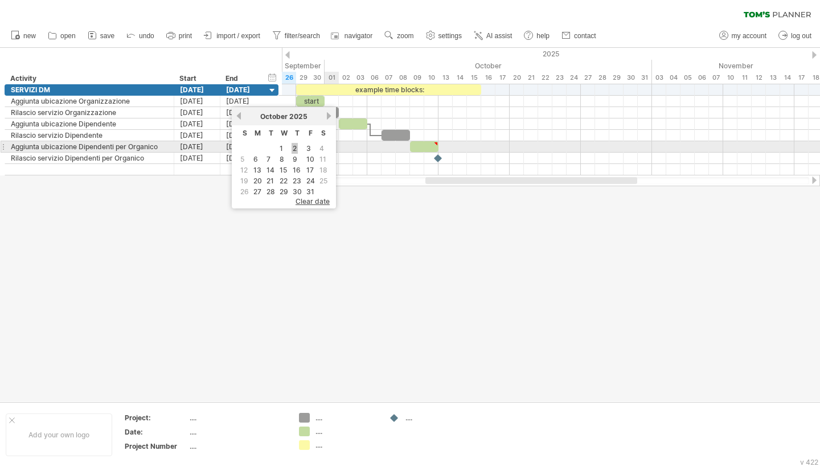
click at [298, 146] on link "2" at bounding box center [294, 148] width 6 height 11
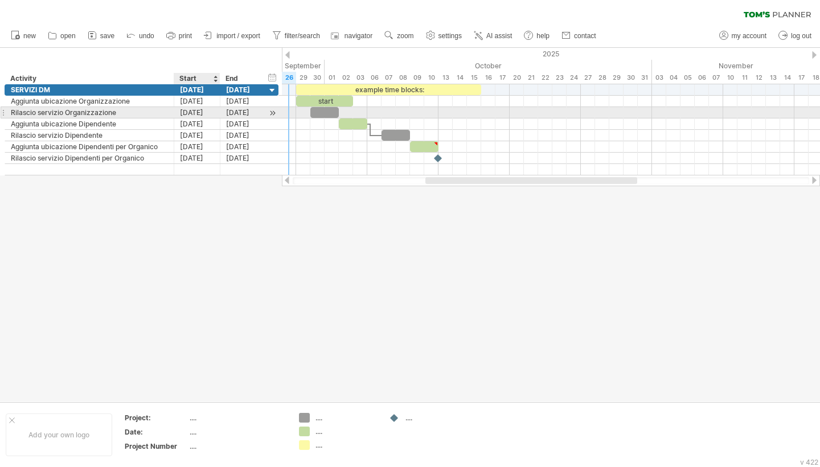
click at [200, 113] on div "[DATE]" at bounding box center [197, 112] width 46 height 11
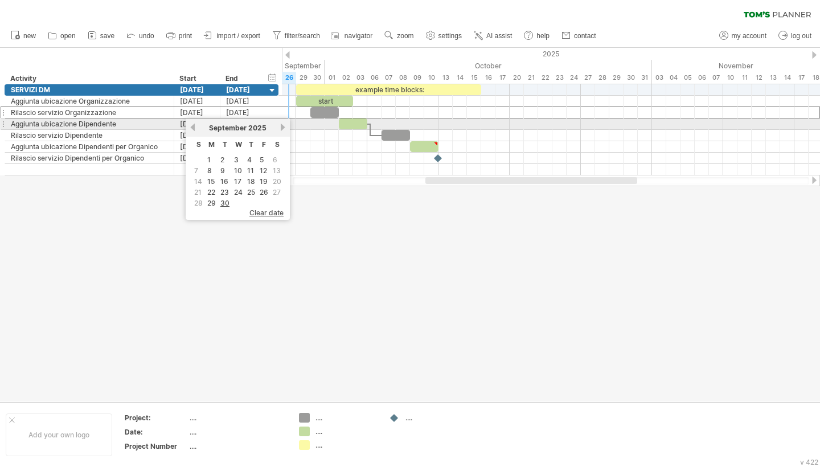
click at [282, 126] on link "next" at bounding box center [282, 127] width 9 height 9
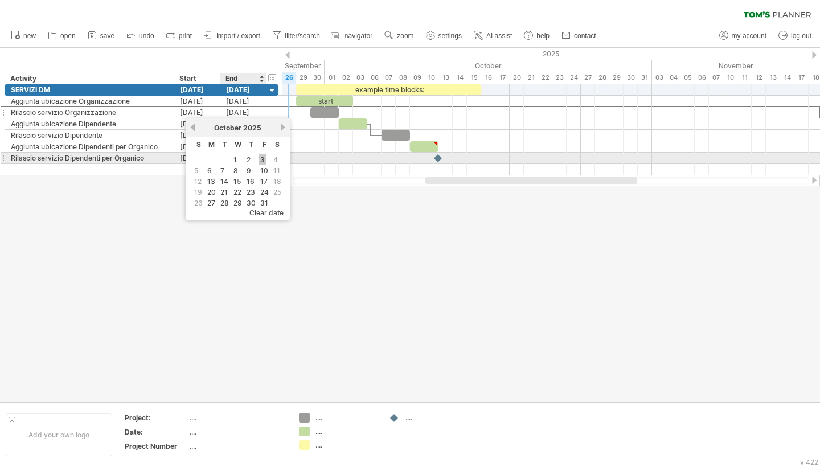
click at [262, 163] on link "3" at bounding box center [262, 159] width 7 height 11
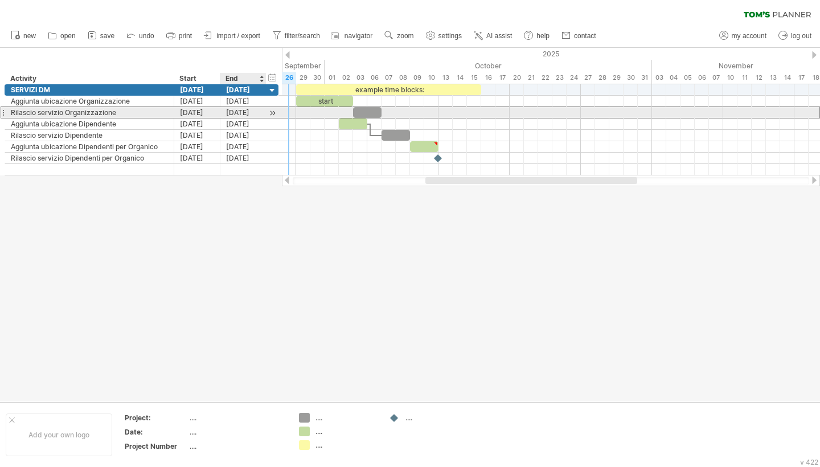
click at [245, 111] on div "[DATE]" at bounding box center [243, 112] width 46 height 11
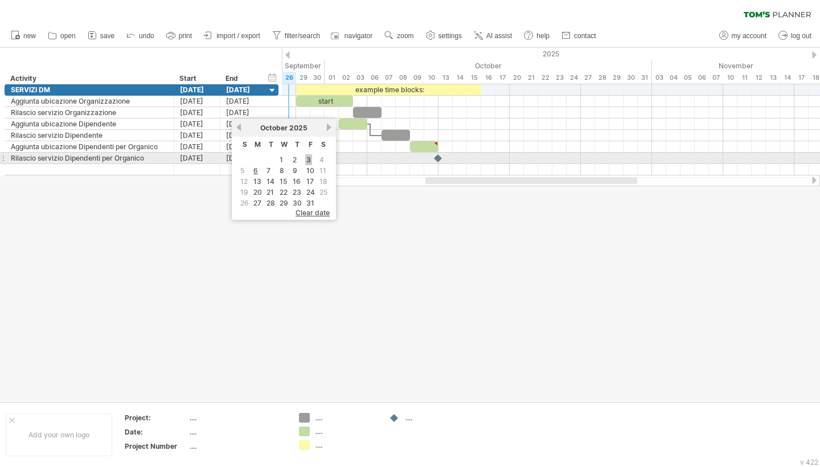
click at [308, 161] on link "3" at bounding box center [308, 159] width 7 height 11
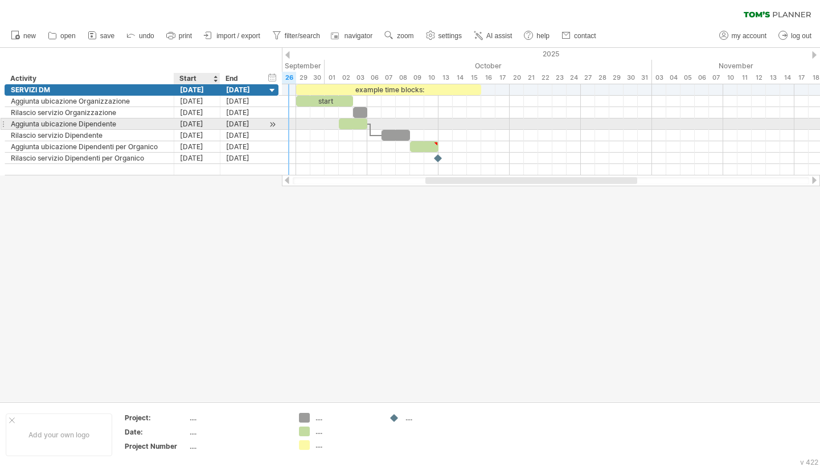
click at [202, 126] on div "[DATE]" at bounding box center [197, 123] width 46 height 11
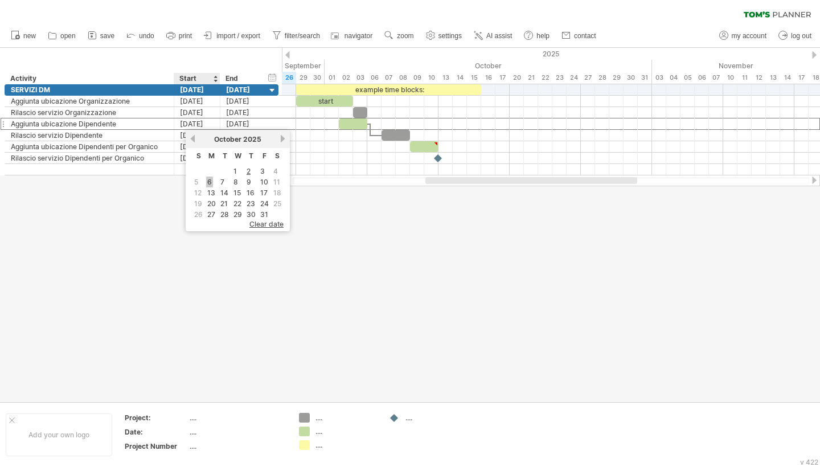
click at [211, 183] on link "6" at bounding box center [209, 181] width 7 height 11
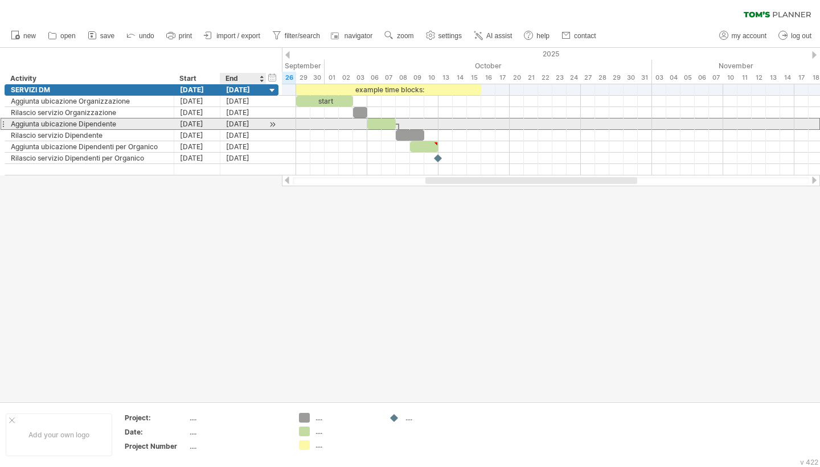
click at [233, 125] on div "[DATE]" at bounding box center [243, 123] width 46 height 11
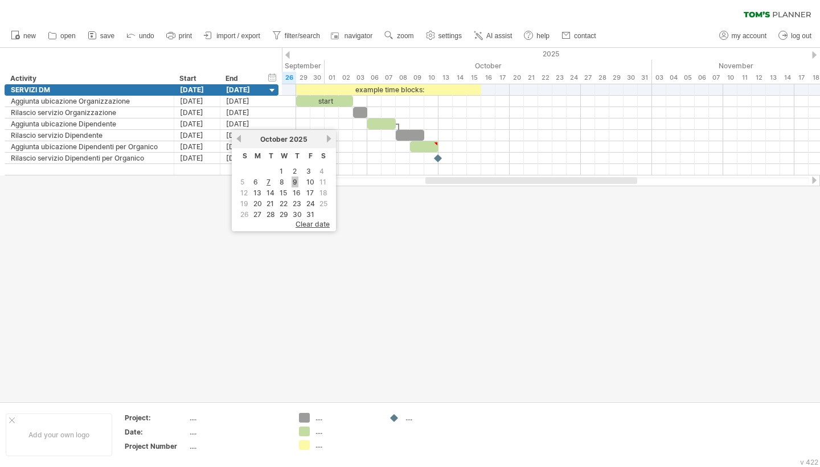
click at [293, 183] on link "9" at bounding box center [294, 181] width 7 height 11
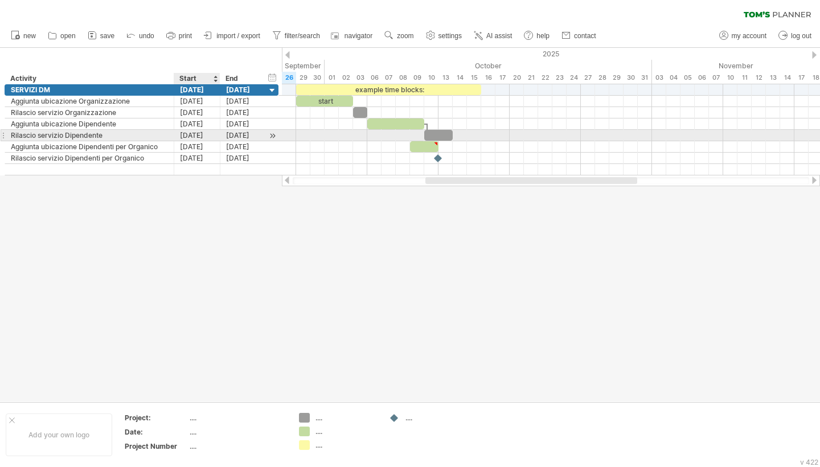
click at [212, 136] on div "[DATE]" at bounding box center [197, 135] width 46 height 11
click at [240, 133] on div "[DATE]" at bounding box center [243, 135] width 46 height 11
click at [313, 192] on link "10" at bounding box center [310, 193] width 10 height 11
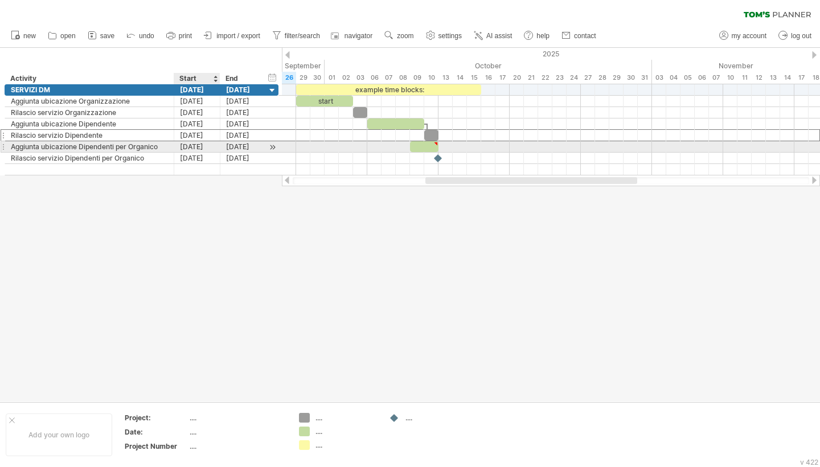
click at [200, 150] on div "[DATE]" at bounding box center [197, 146] width 46 height 11
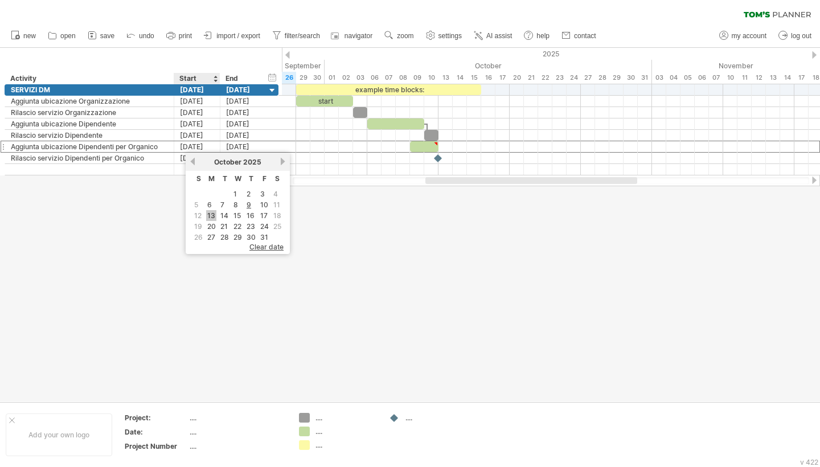
click at [215, 217] on link "13" at bounding box center [211, 215] width 10 height 11
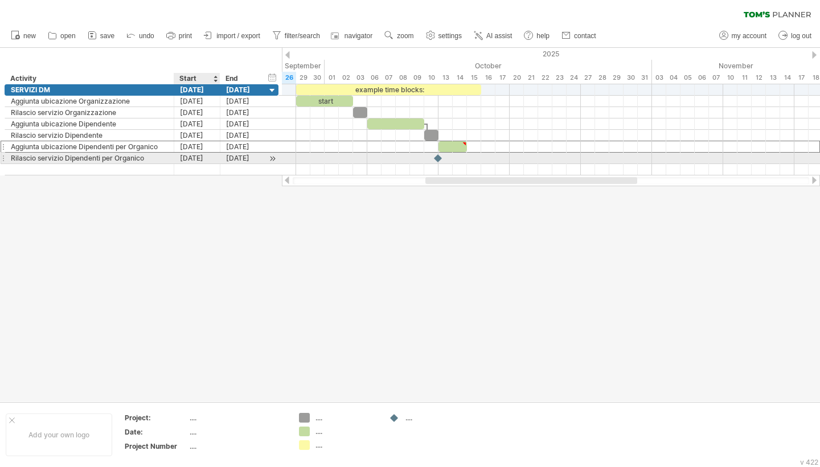
click at [204, 161] on div "[DATE]" at bounding box center [197, 158] width 46 height 11
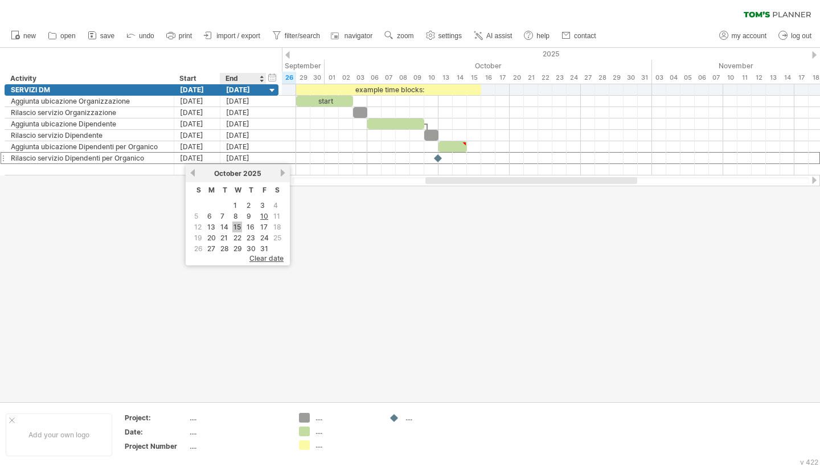
click at [239, 228] on link "15" at bounding box center [237, 226] width 10 height 11
click at [241, 200] on div at bounding box center [410, 225] width 820 height 354
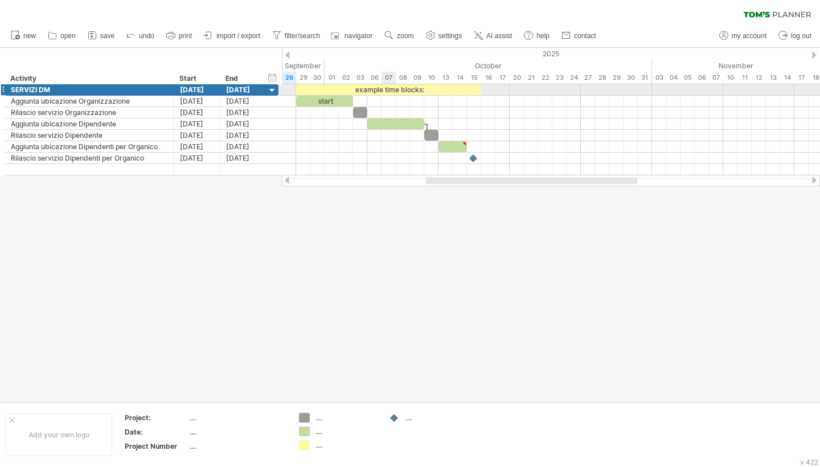
click at [391, 89] on div "example time blocks:" at bounding box center [388, 89] width 185 height 11
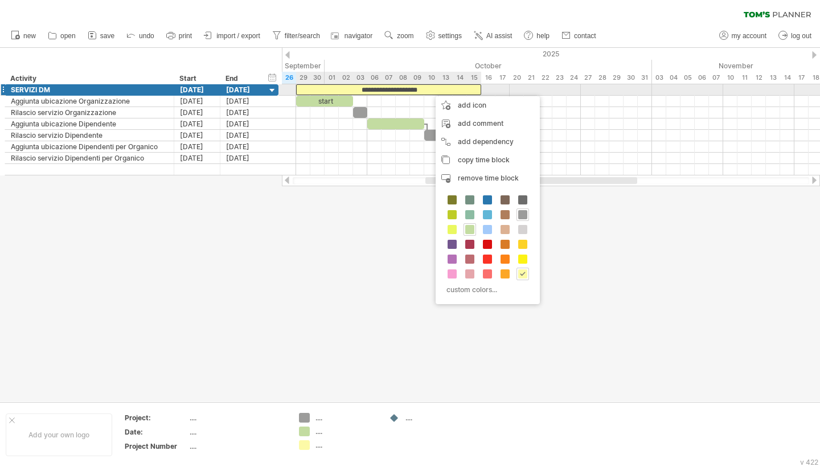
click at [430, 91] on div "**********" at bounding box center [388, 89] width 185 height 11
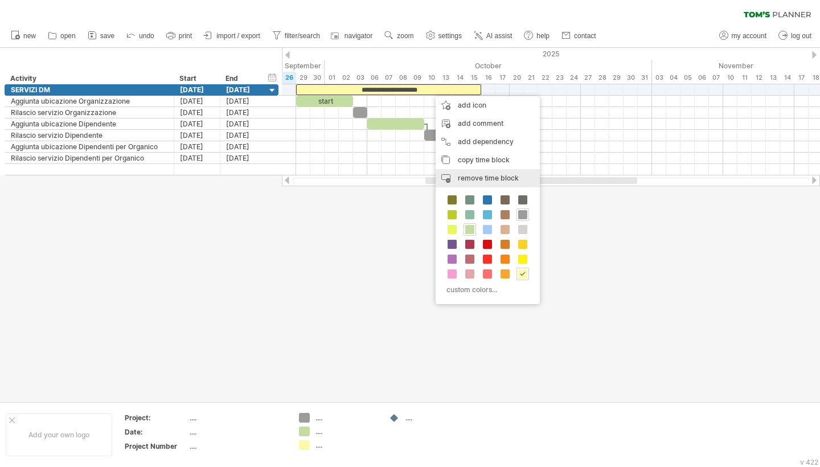
click at [454, 177] on div "remove time block remove selected items" at bounding box center [488, 178] width 104 height 18
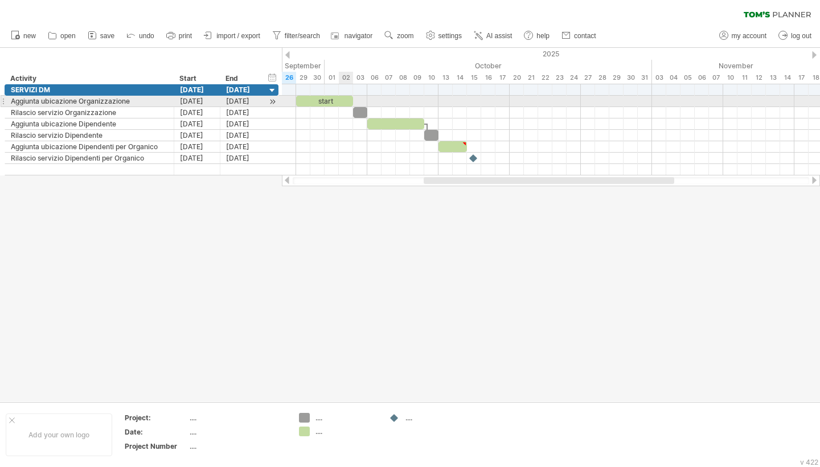
click at [341, 103] on div "start" at bounding box center [324, 101] width 57 height 11
click at [341, 103] on div "*****" at bounding box center [324, 101] width 57 height 11
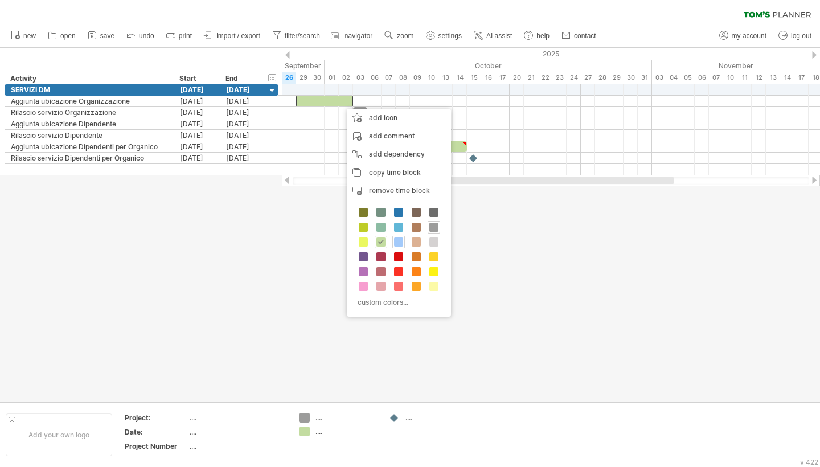
click at [399, 243] on span at bounding box center [398, 241] width 9 height 9
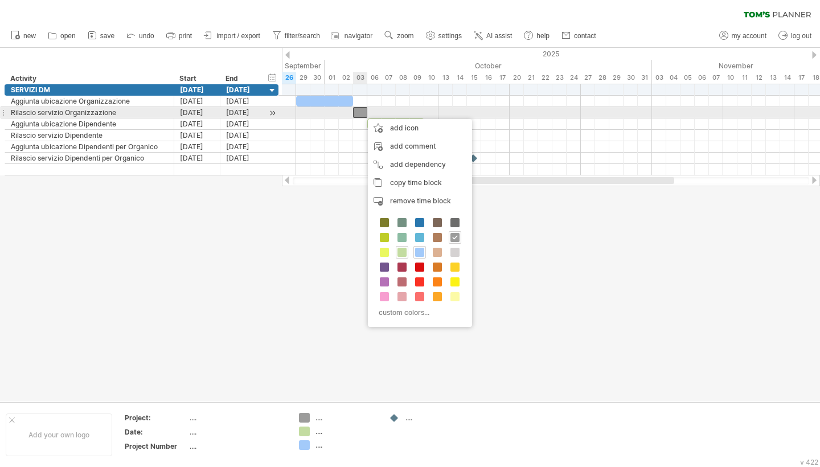
click at [362, 113] on div at bounding box center [360, 112] width 14 height 11
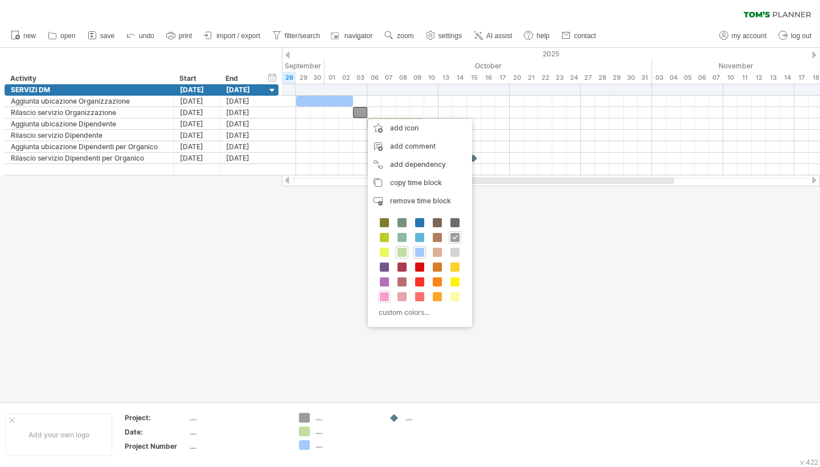
click at [385, 295] on span at bounding box center [384, 296] width 9 height 9
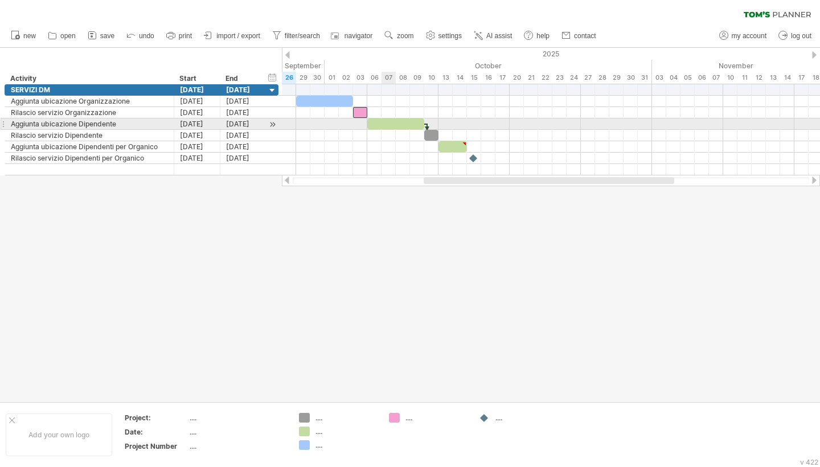
click at [392, 125] on div at bounding box center [395, 123] width 57 height 11
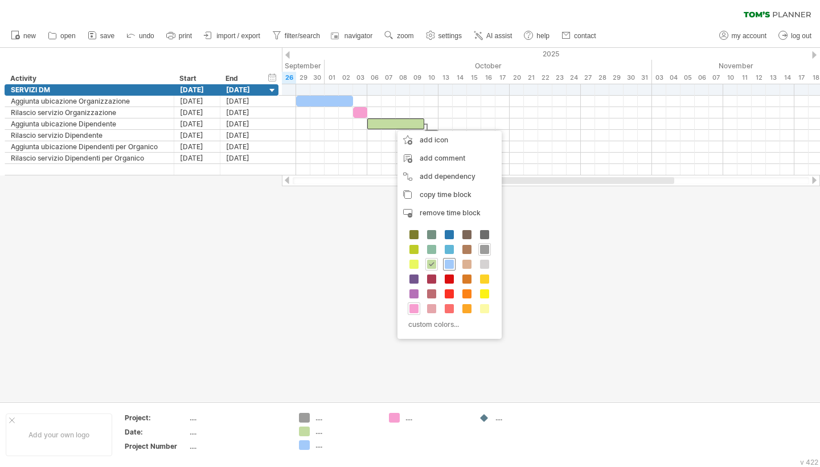
click at [453, 264] on span at bounding box center [449, 264] width 9 height 9
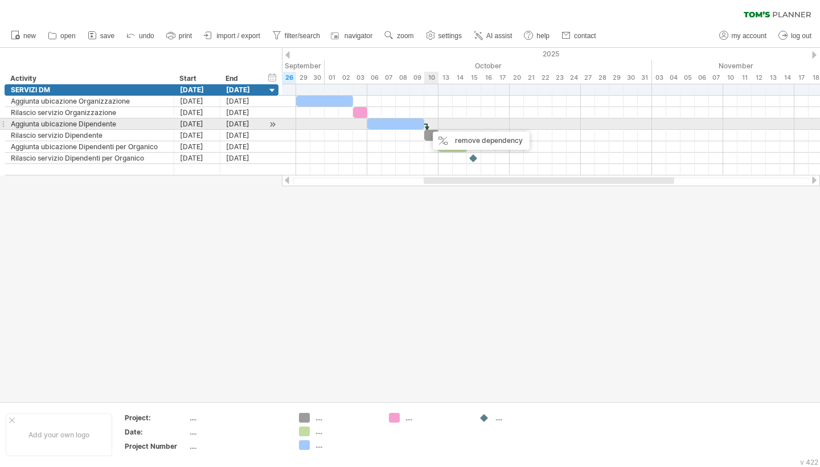
click at [427, 126] on div at bounding box center [426, 130] width 3 height 13
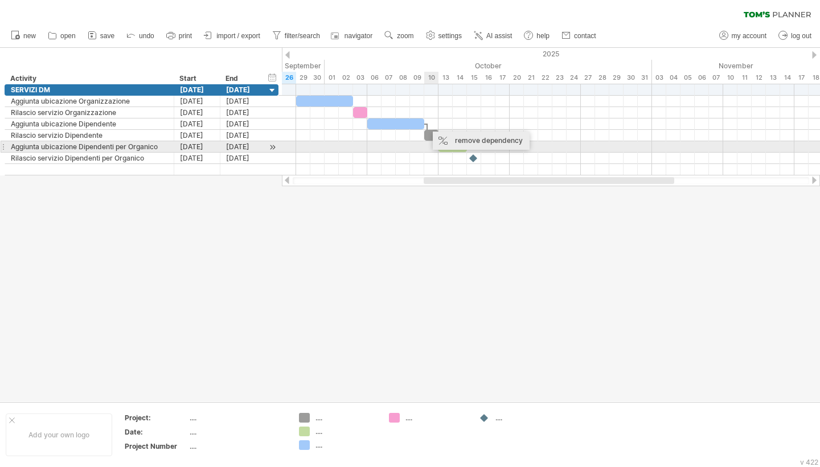
click at [452, 146] on div "remove dependency" at bounding box center [481, 141] width 97 height 18
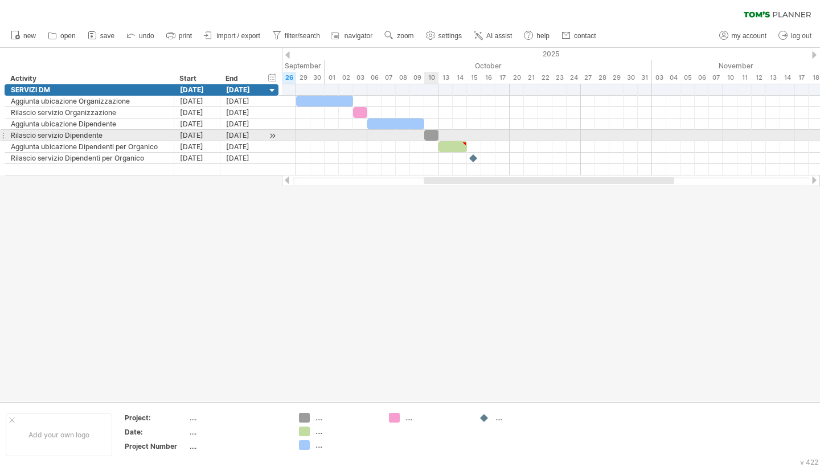
click at [432, 134] on div at bounding box center [431, 135] width 14 height 11
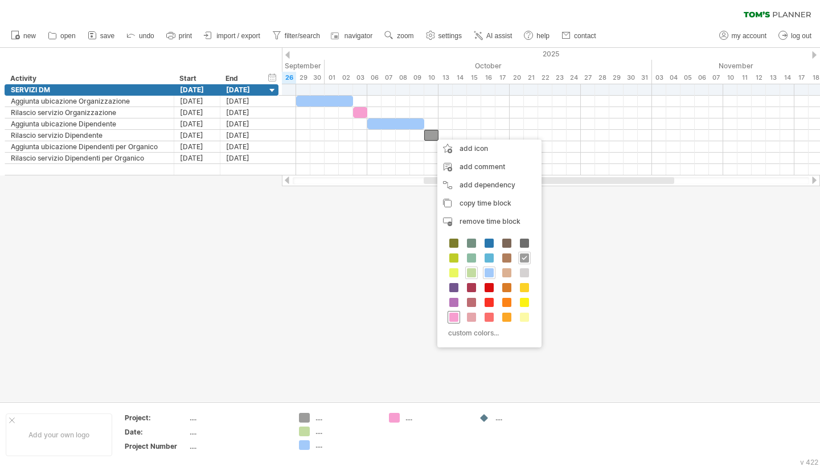
click at [458, 313] on div at bounding box center [453, 317] width 13 height 13
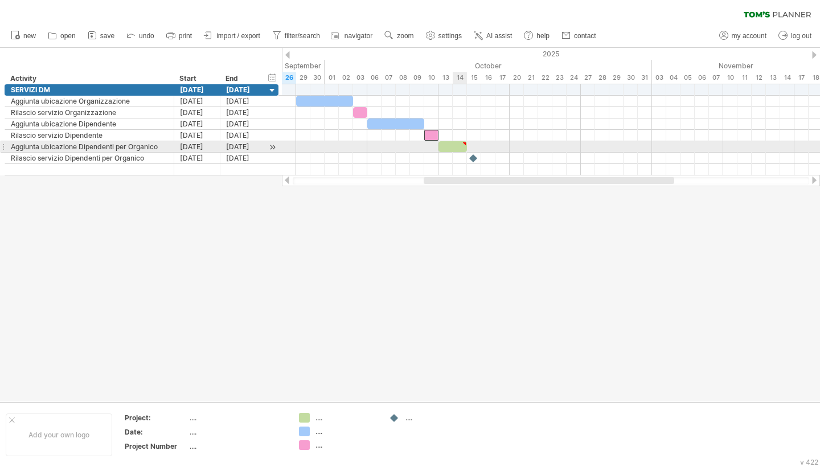
click at [459, 150] on div at bounding box center [452, 146] width 28 height 11
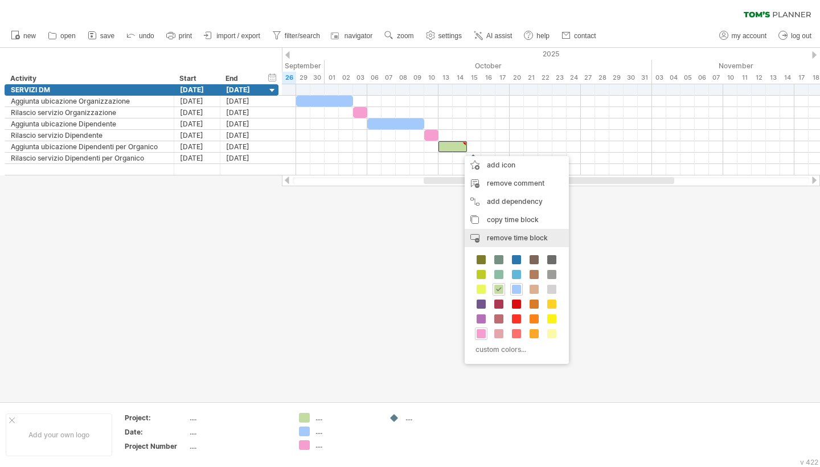
click at [504, 239] on span "remove time block" at bounding box center [517, 237] width 61 height 9
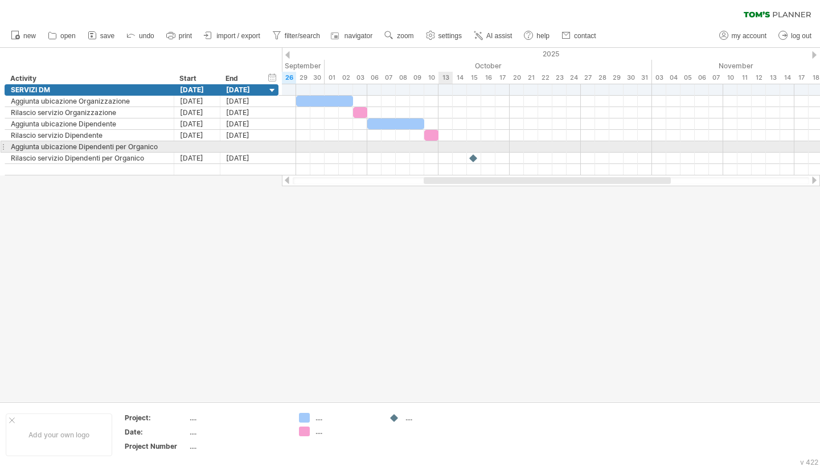
click at [446, 151] on div at bounding box center [551, 146] width 538 height 11
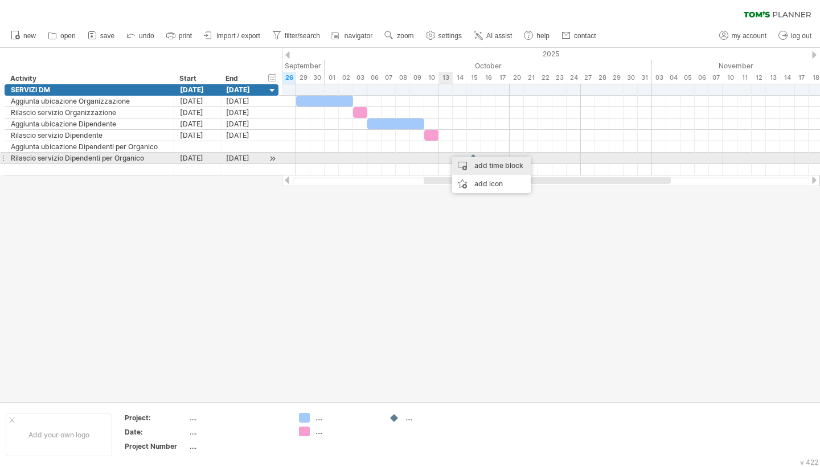
click at [459, 163] on div "add time block" at bounding box center [491, 166] width 79 height 18
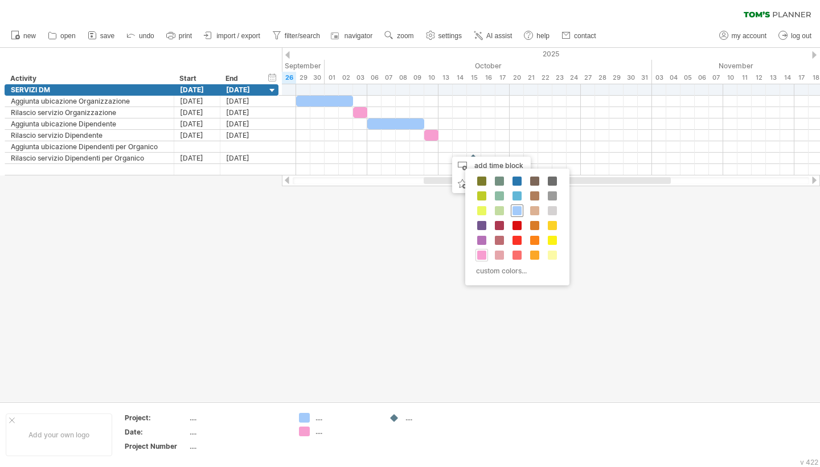
click at [515, 204] on div at bounding box center [517, 210] width 13 height 13
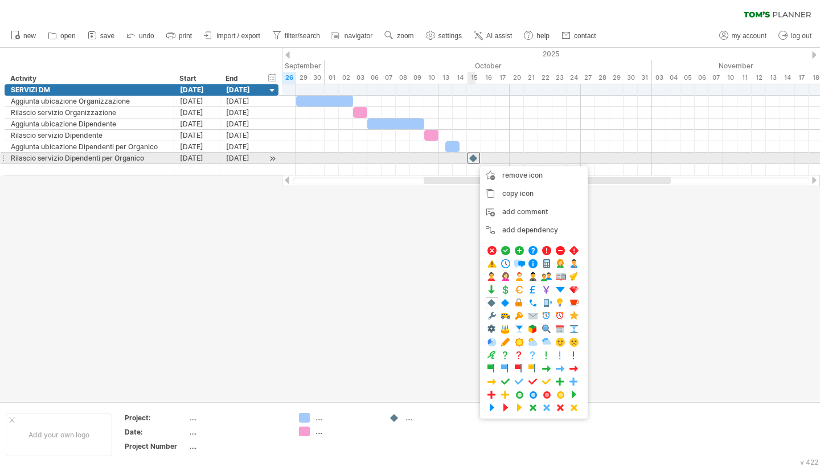
click at [474, 161] on div at bounding box center [473, 158] width 13 height 11
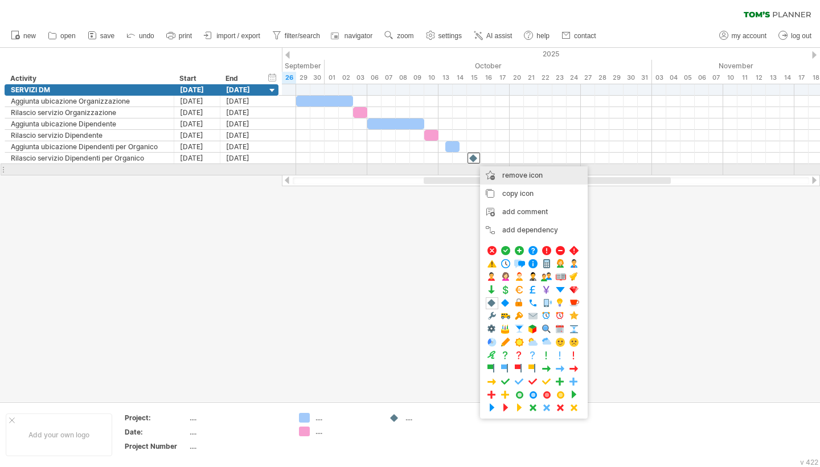
click at [501, 170] on div "remove icon remove selected items" at bounding box center [534, 175] width 108 height 18
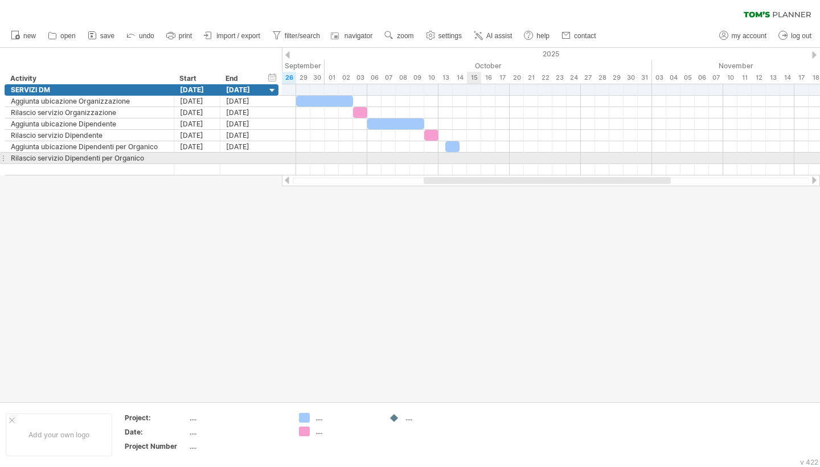
click at [470, 162] on div at bounding box center [551, 158] width 538 height 11
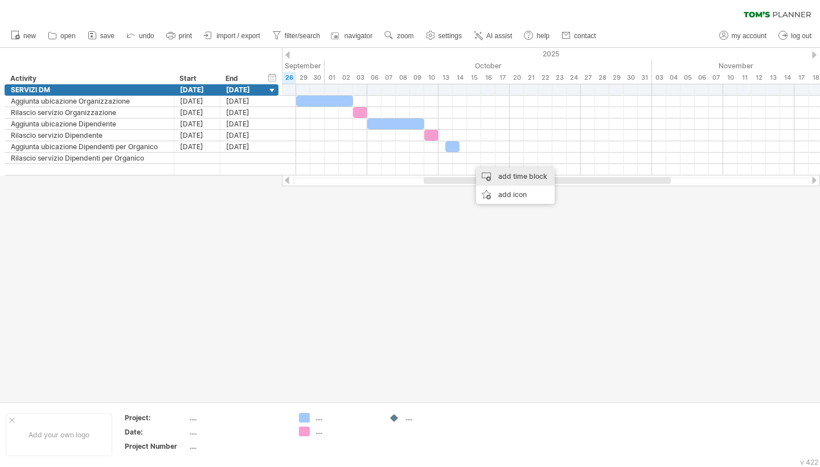
click at [487, 176] on div "add time block" at bounding box center [515, 176] width 79 height 18
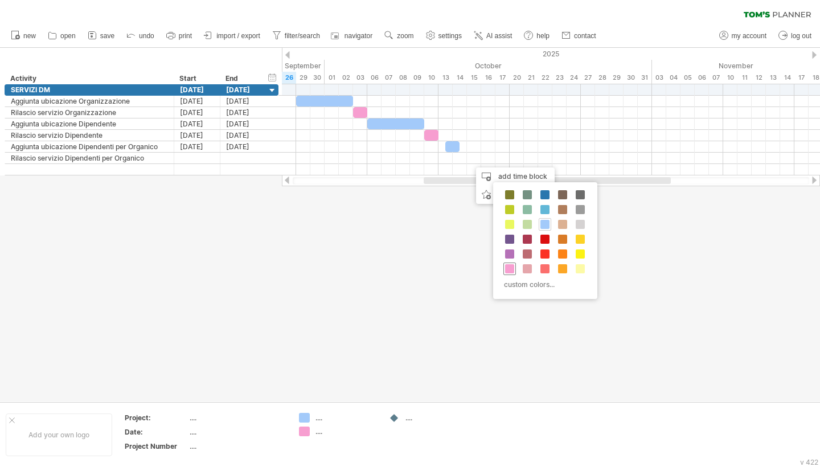
click at [510, 265] on span at bounding box center [509, 268] width 9 height 9
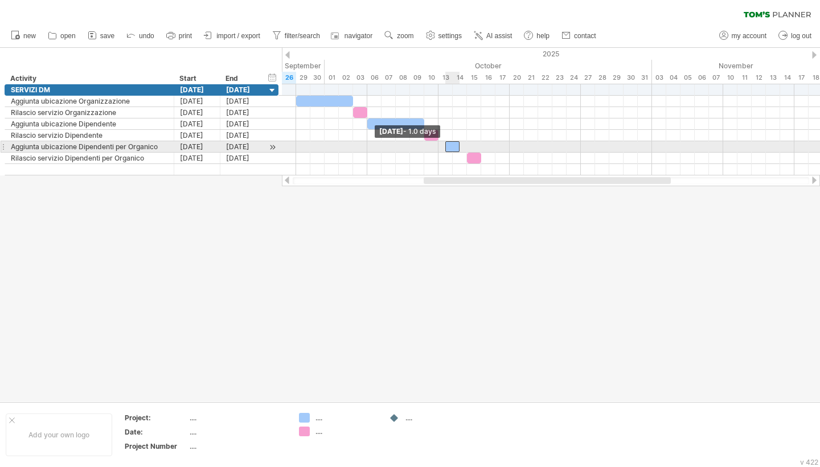
click at [447, 147] on span at bounding box center [445, 146] width 5 height 11
drag, startPoint x: 451, startPoint y: 147, endPoint x: 444, endPoint y: 148, distance: 6.9
click at [444, 148] on div at bounding box center [445, 146] width 14 height 11
drag, startPoint x: 452, startPoint y: 147, endPoint x: 463, endPoint y: 146, distance: 10.8
click at [463, 146] on div at bounding box center [452, 146] width 28 height 11
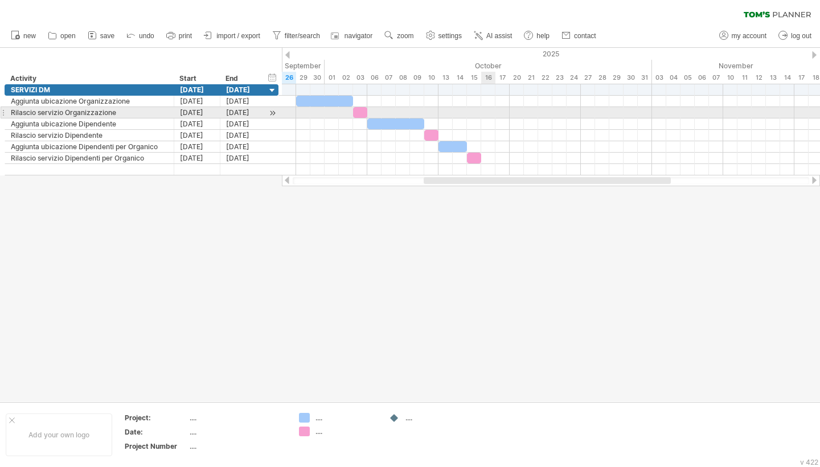
click at [490, 114] on div at bounding box center [551, 112] width 538 height 11
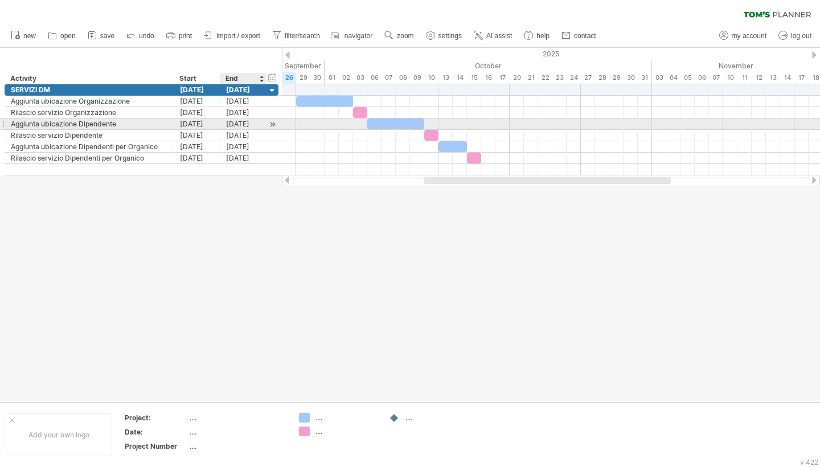
click at [233, 125] on div "[DATE]" at bounding box center [243, 123] width 46 height 11
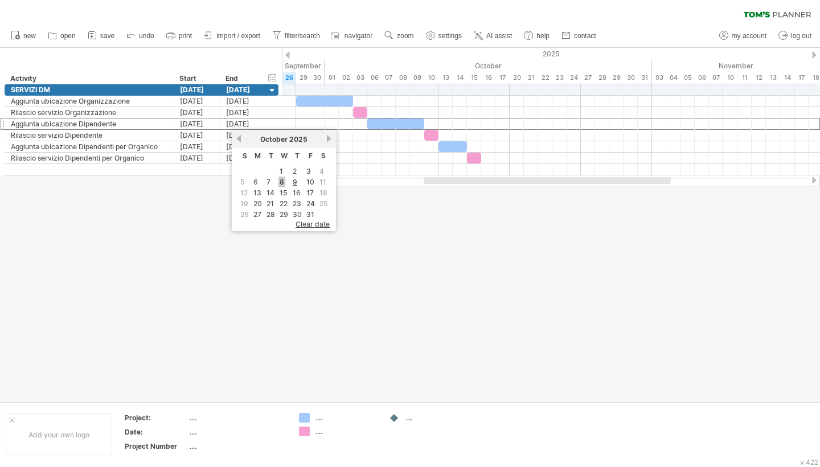
click at [283, 185] on link "8" at bounding box center [281, 181] width 7 height 11
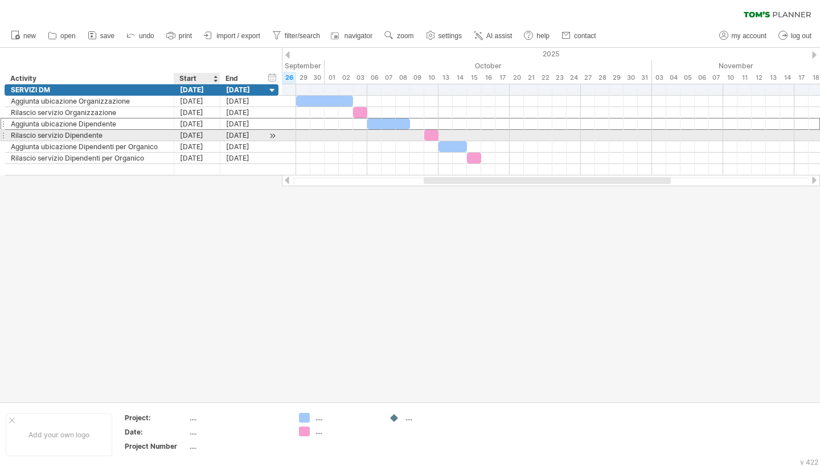
click at [205, 132] on div "[DATE]" at bounding box center [197, 135] width 46 height 11
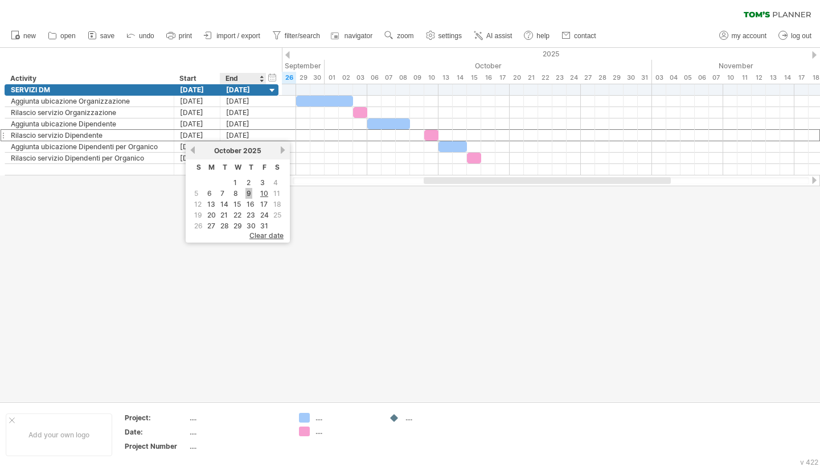
click at [251, 195] on link "9" at bounding box center [248, 193] width 7 height 11
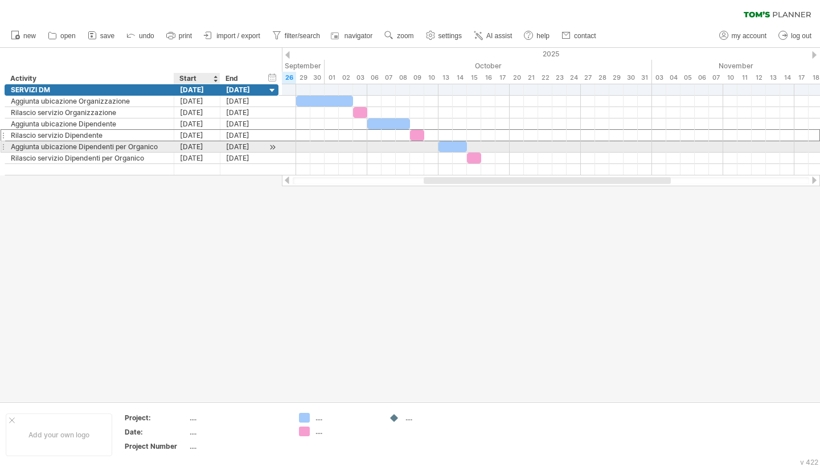
click at [207, 147] on div "[DATE]" at bounding box center [197, 146] width 46 height 11
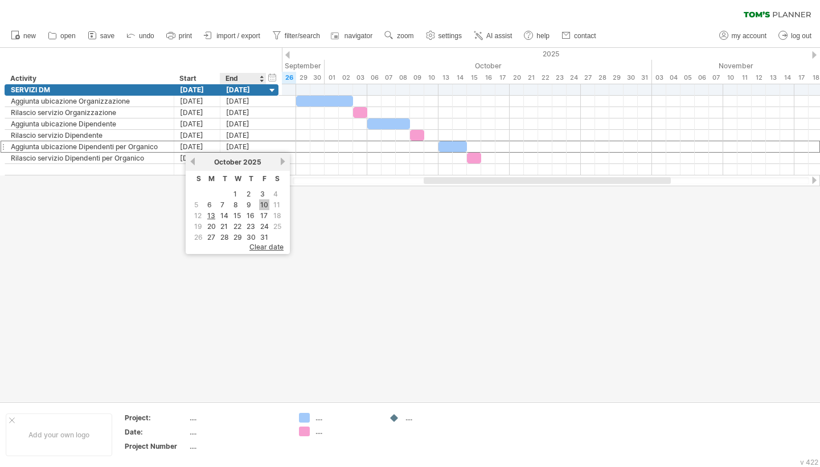
click at [266, 207] on link "10" at bounding box center [264, 204] width 10 height 11
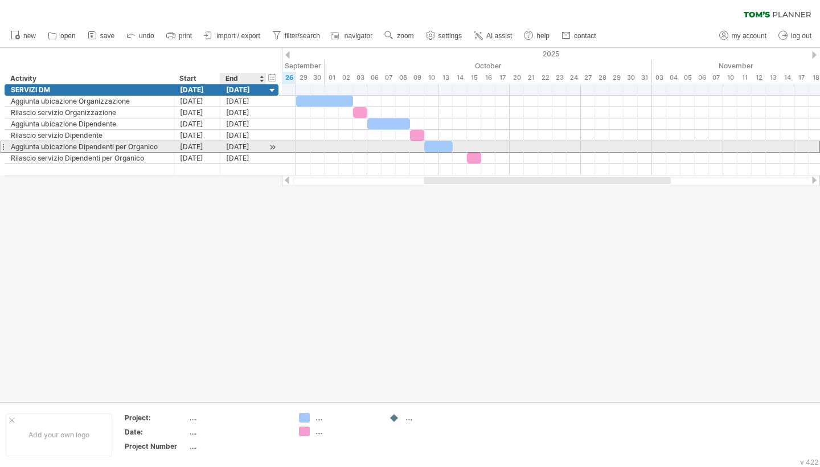
click at [238, 148] on div "[DATE]" at bounding box center [243, 146] width 46 height 11
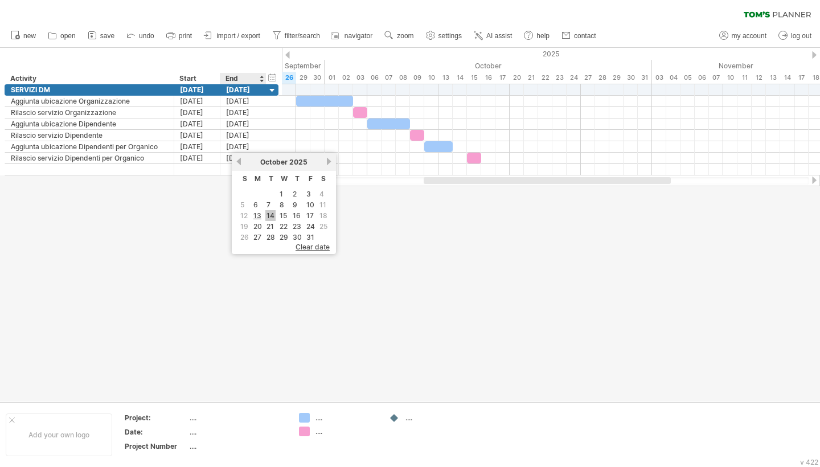
click at [272, 212] on link "14" at bounding box center [270, 215] width 10 height 11
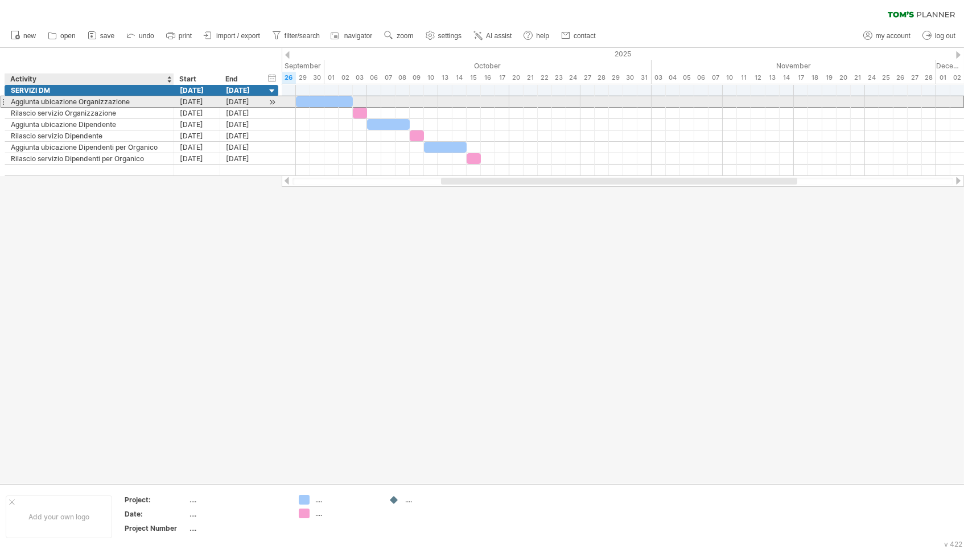
click at [143, 97] on div "Aggiunta ubicazione Organizzazione" at bounding box center [89, 101] width 157 height 11
click at [143, 97] on input "**********" at bounding box center [89, 101] width 157 height 11
type input "**********"
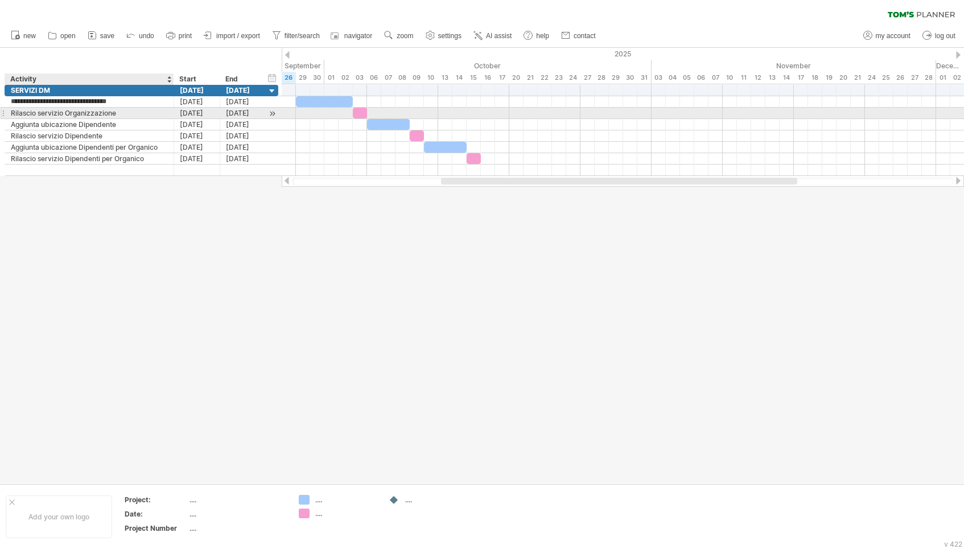
click at [120, 116] on div "Rilascio servizio Organizzazione" at bounding box center [89, 113] width 157 height 11
click at [123, 113] on input "**********" at bounding box center [89, 113] width 157 height 11
type input "**********"
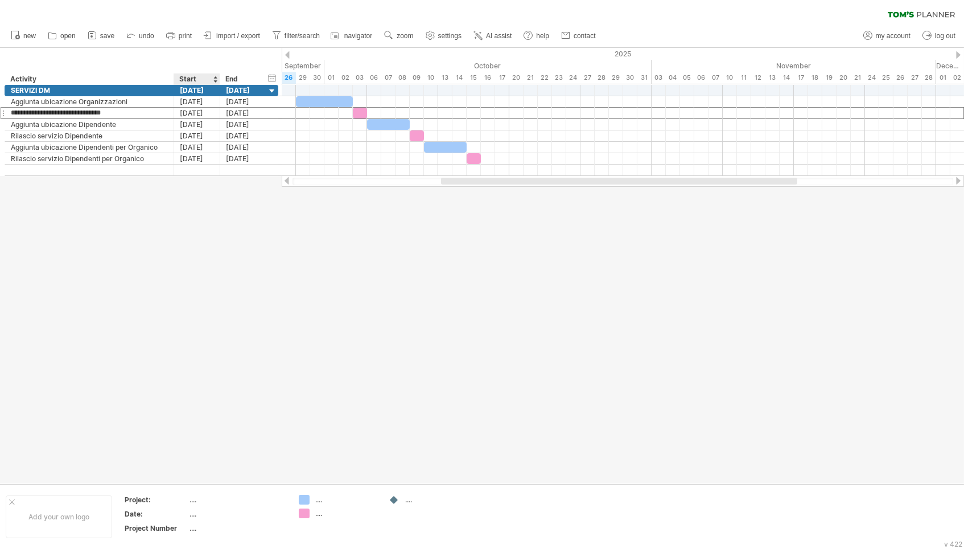
click at [215, 237] on div at bounding box center [482, 266] width 964 height 436
